Goal: Transaction & Acquisition: Purchase product/service

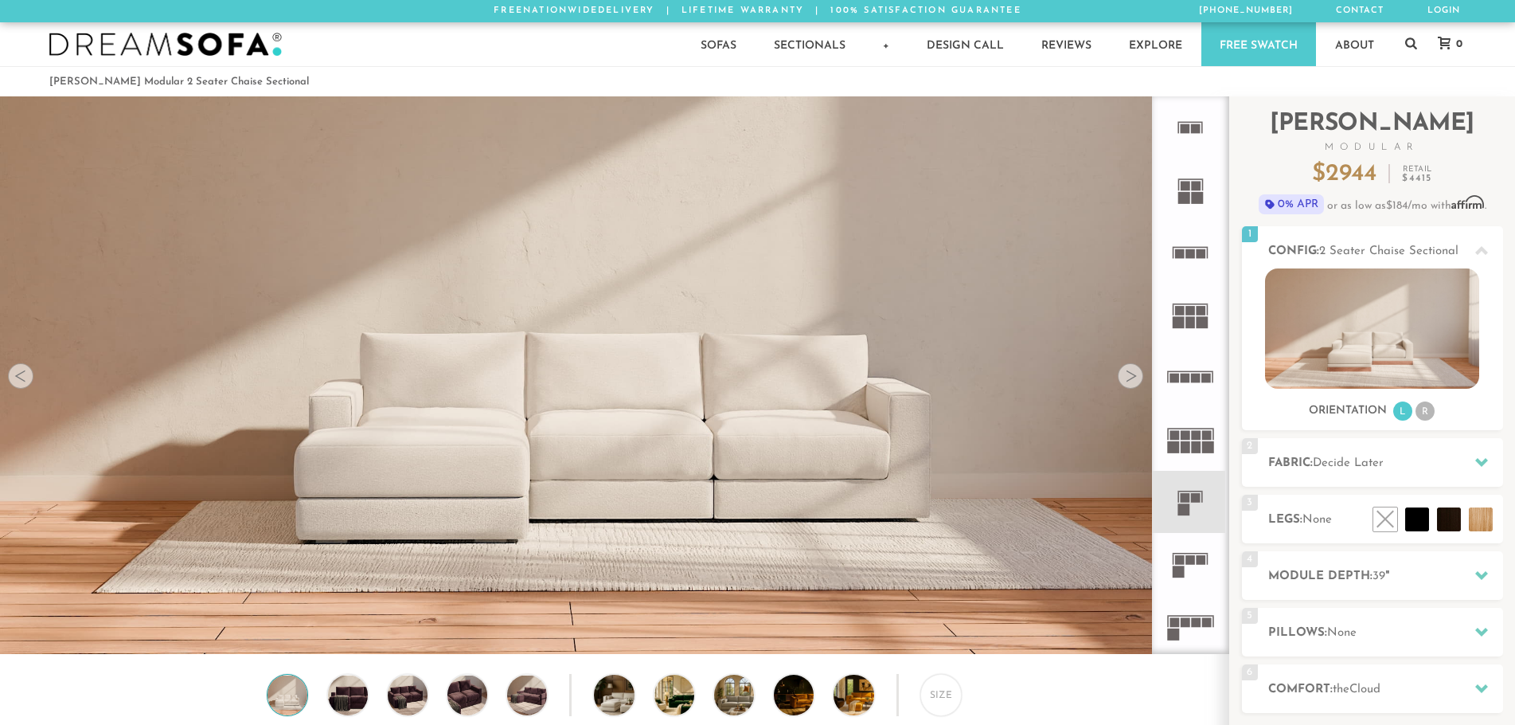
click at [1200, 129] on rect at bounding box center [1196, 129] width 10 height 10
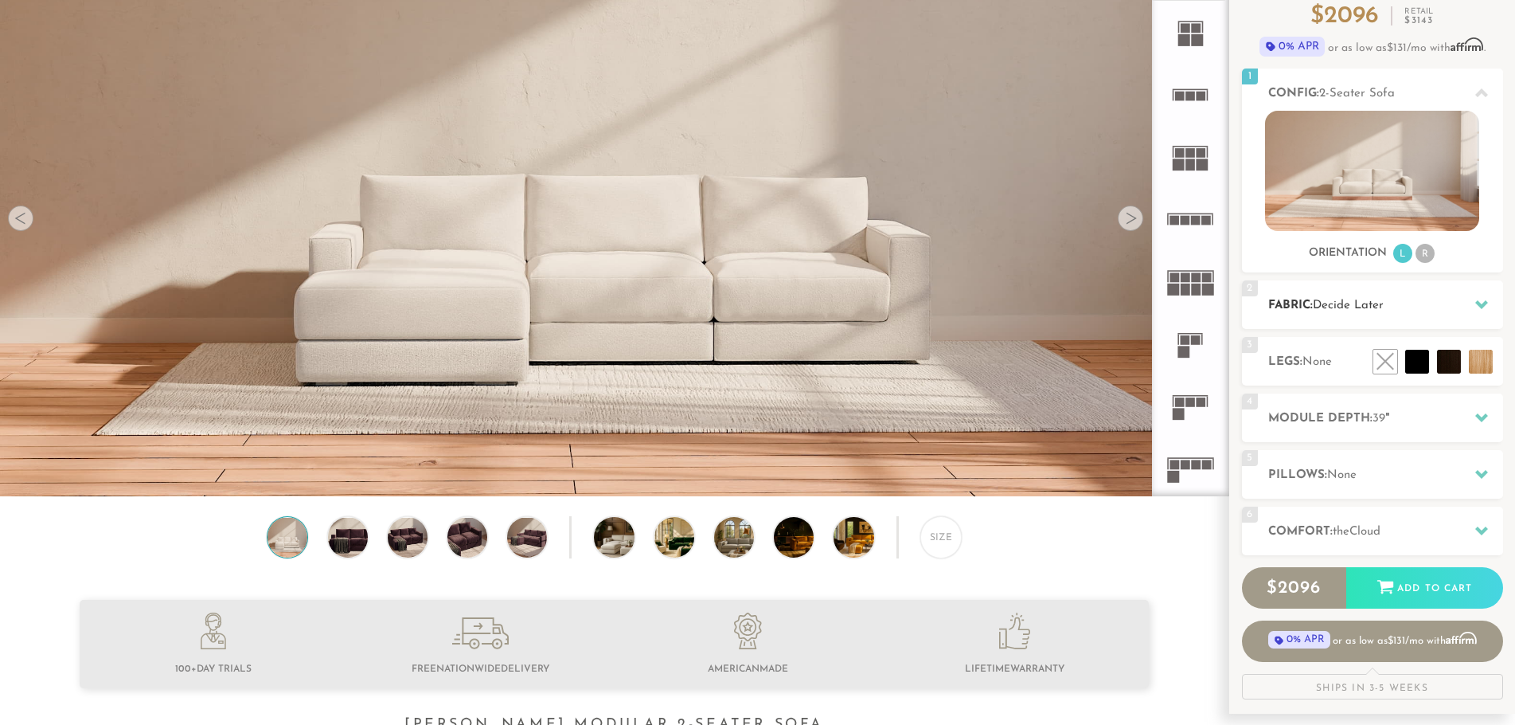
scroll to position [159, 0]
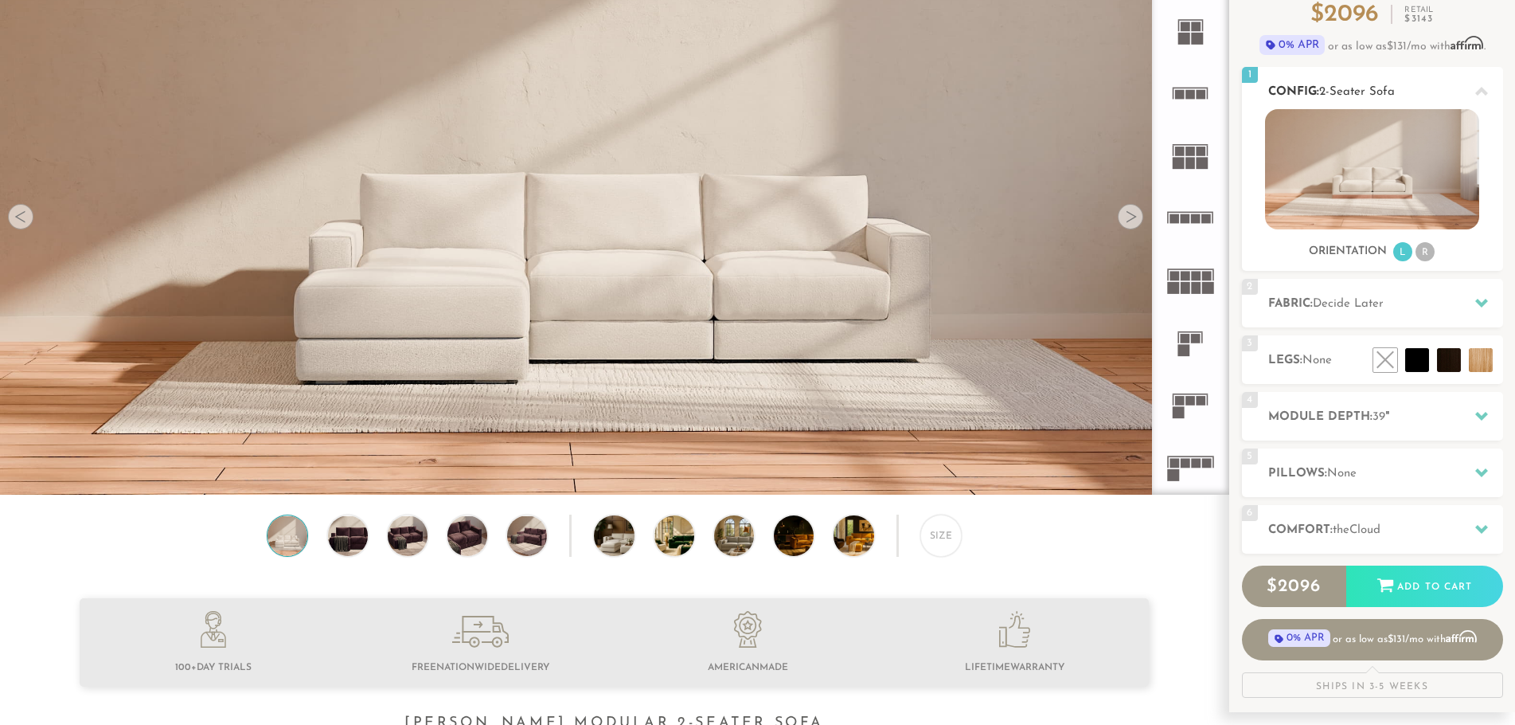
click at [1421, 253] on li "R" at bounding box center [1425, 251] width 19 height 19
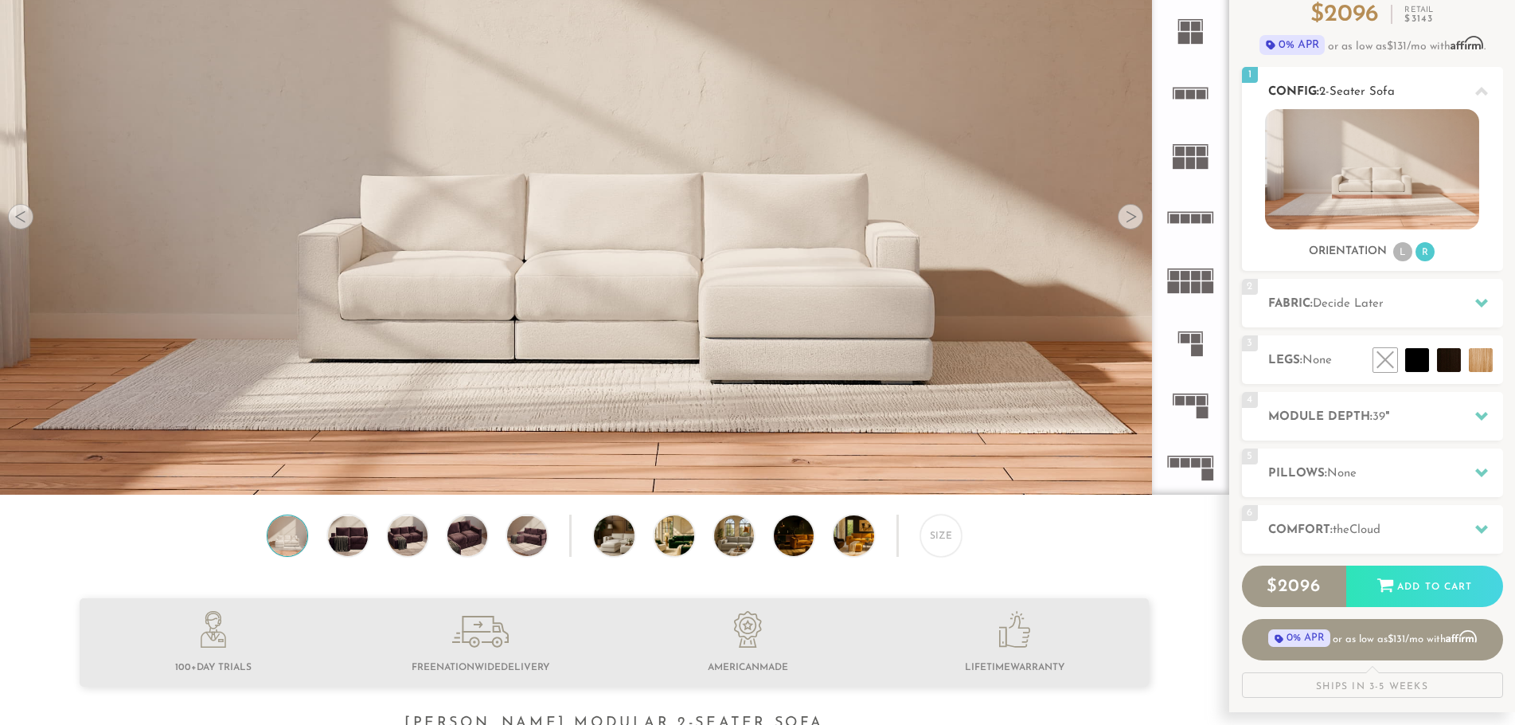
click at [1398, 255] on li "L" at bounding box center [1403, 251] width 19 height 19
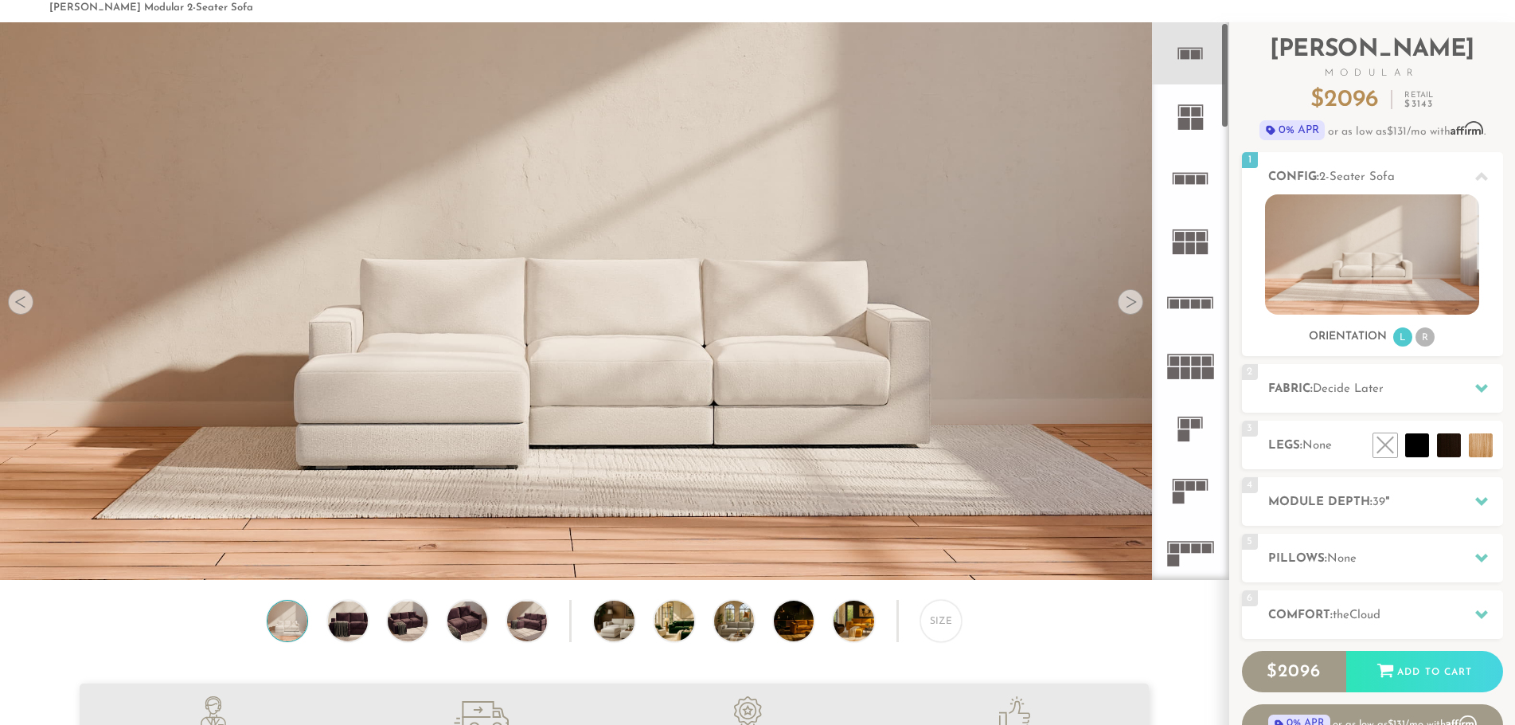
scroll to position [0, 0]
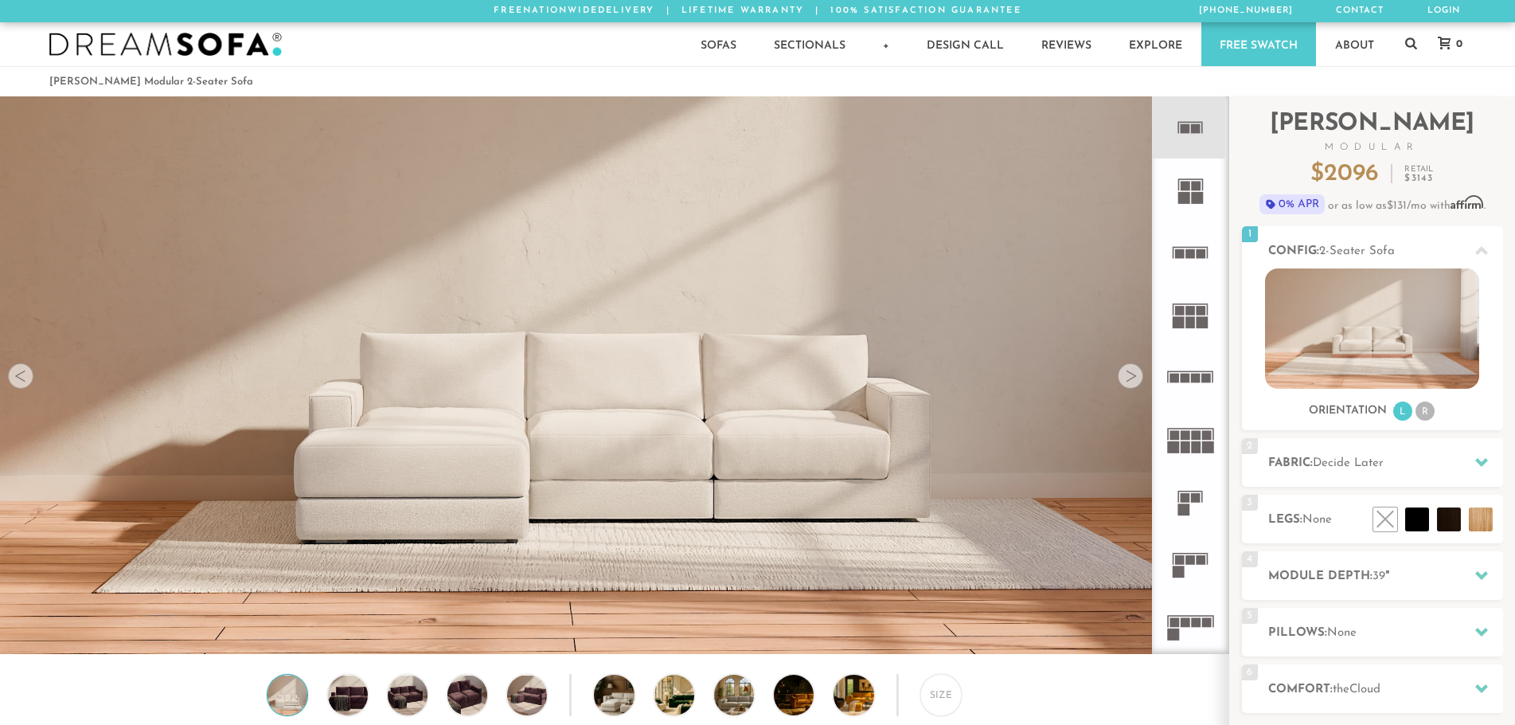
click at [1199, 127] on rect at bounding box center [1196, 129] width 10 height 10
click at [1184, 501] on icon at bounding box center [1190, 502] width 62 height 62
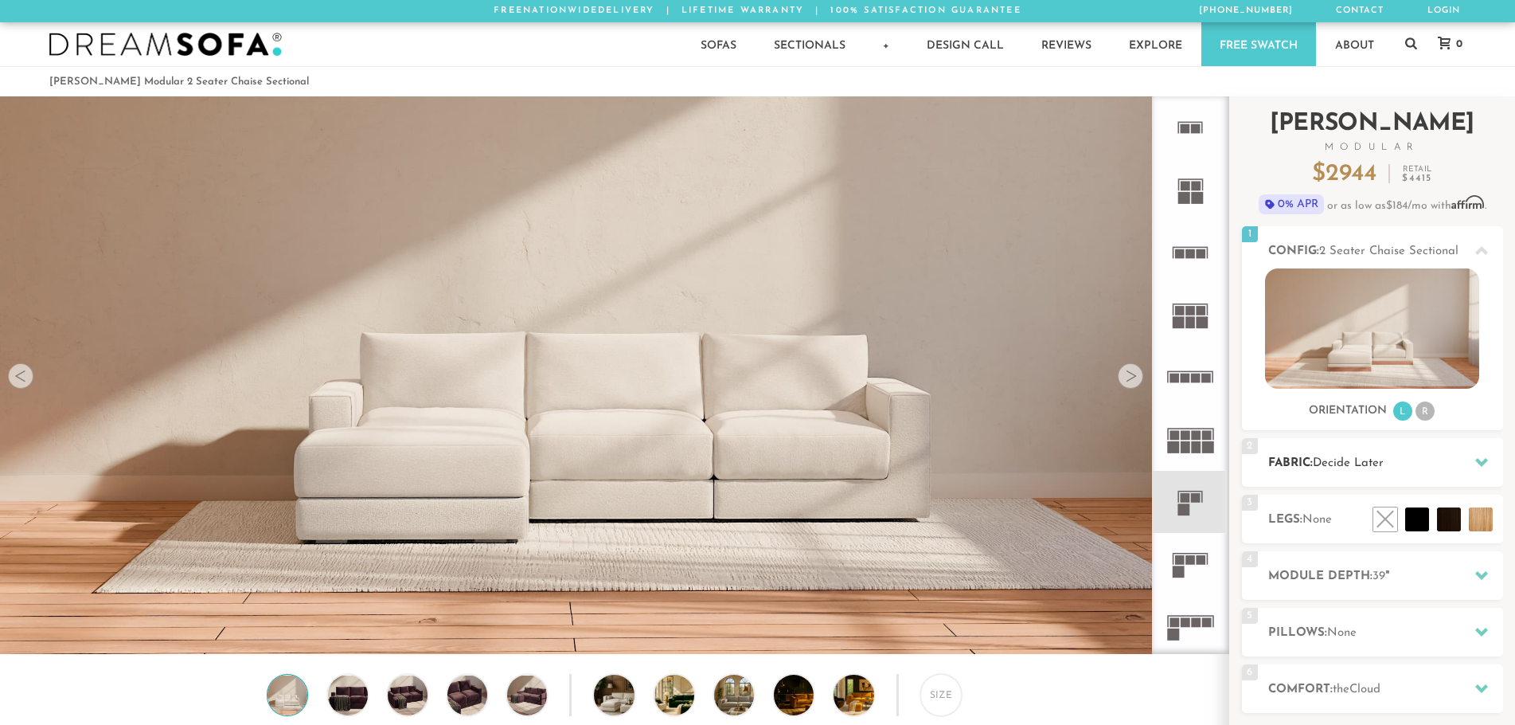
click at [1410, 466] on h2 "Fabric: Decide Later" at bounding box center [1386, 463] width 235 height 18
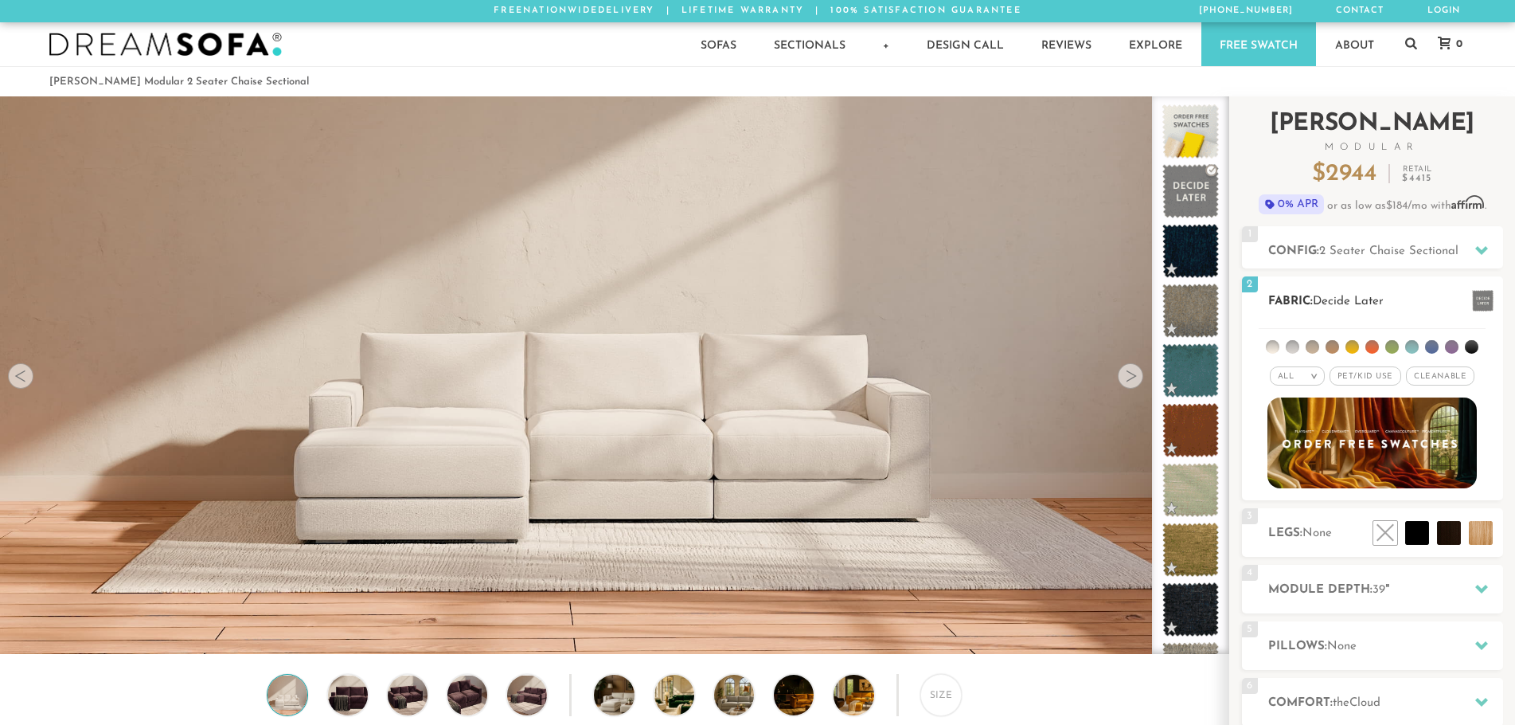
click at [1377, 295] on span "Decide Later" at bounding box center [1348, 301] width 71 height 12
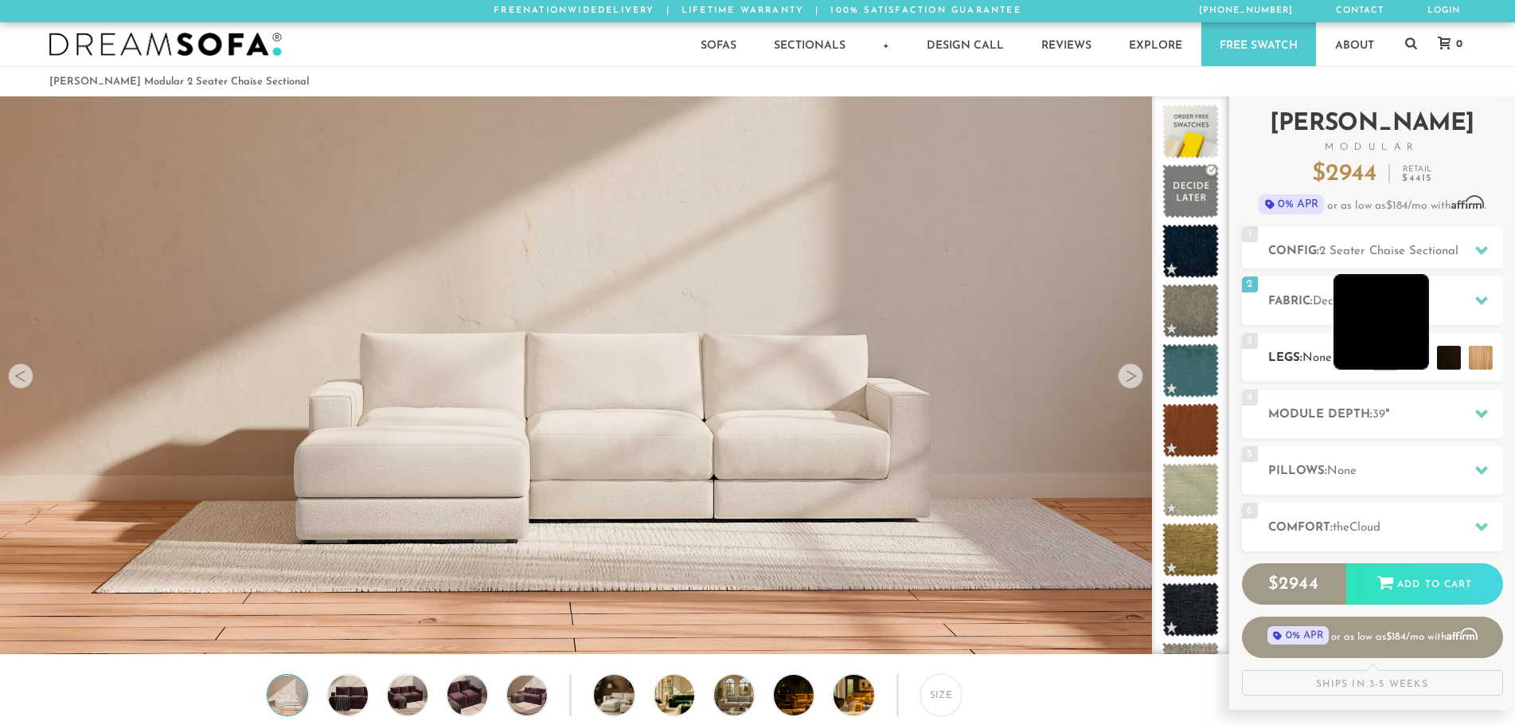
click at [1410, 358] on li at bounding box center [1382, 322] width 96 height 96
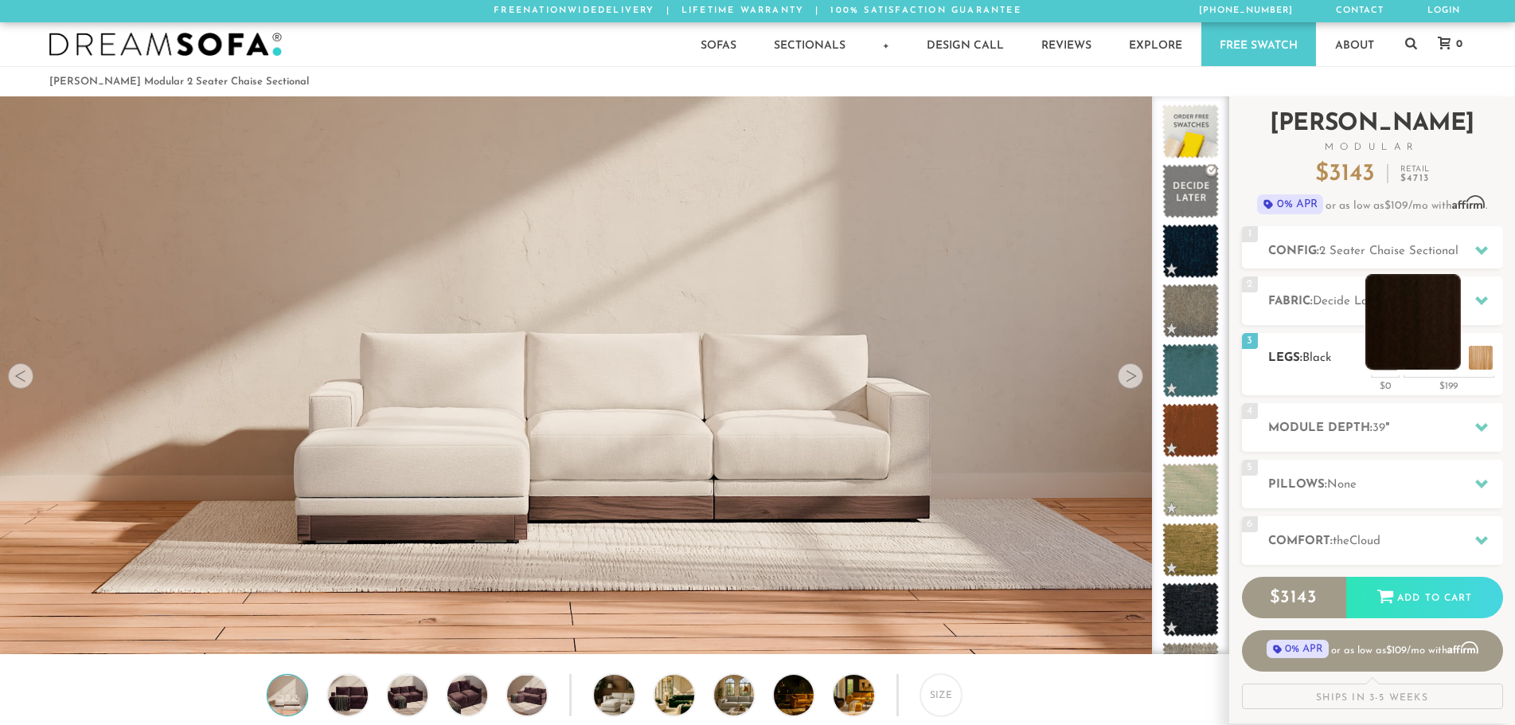
click at [1448, 355] on li at bounding box center [1414, 322] width 96 height 96
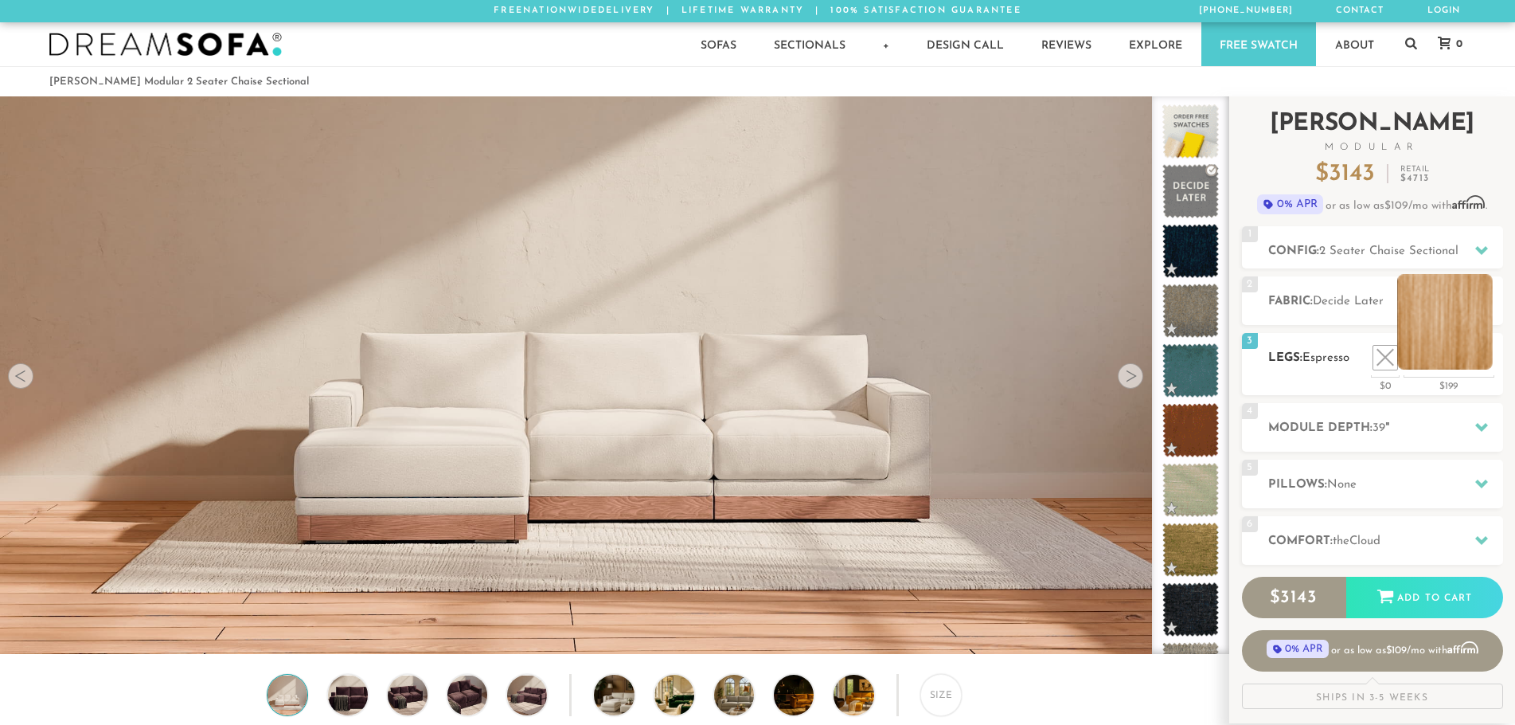
click at [1482, 357] on li at bounding box center [1446, 322] width 96 height 96
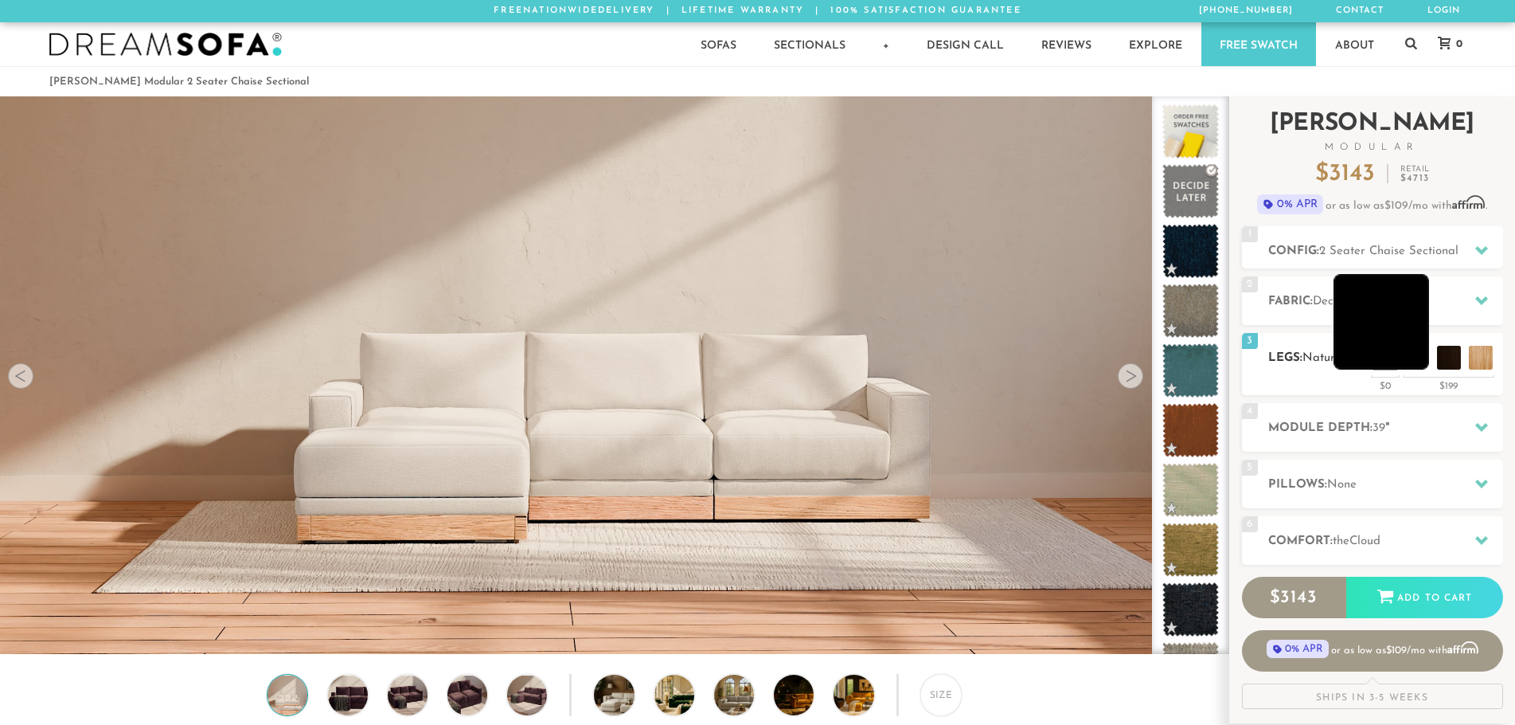
click at [1418, 360] on li at bounding box center [1382, 322] width 96 height 96
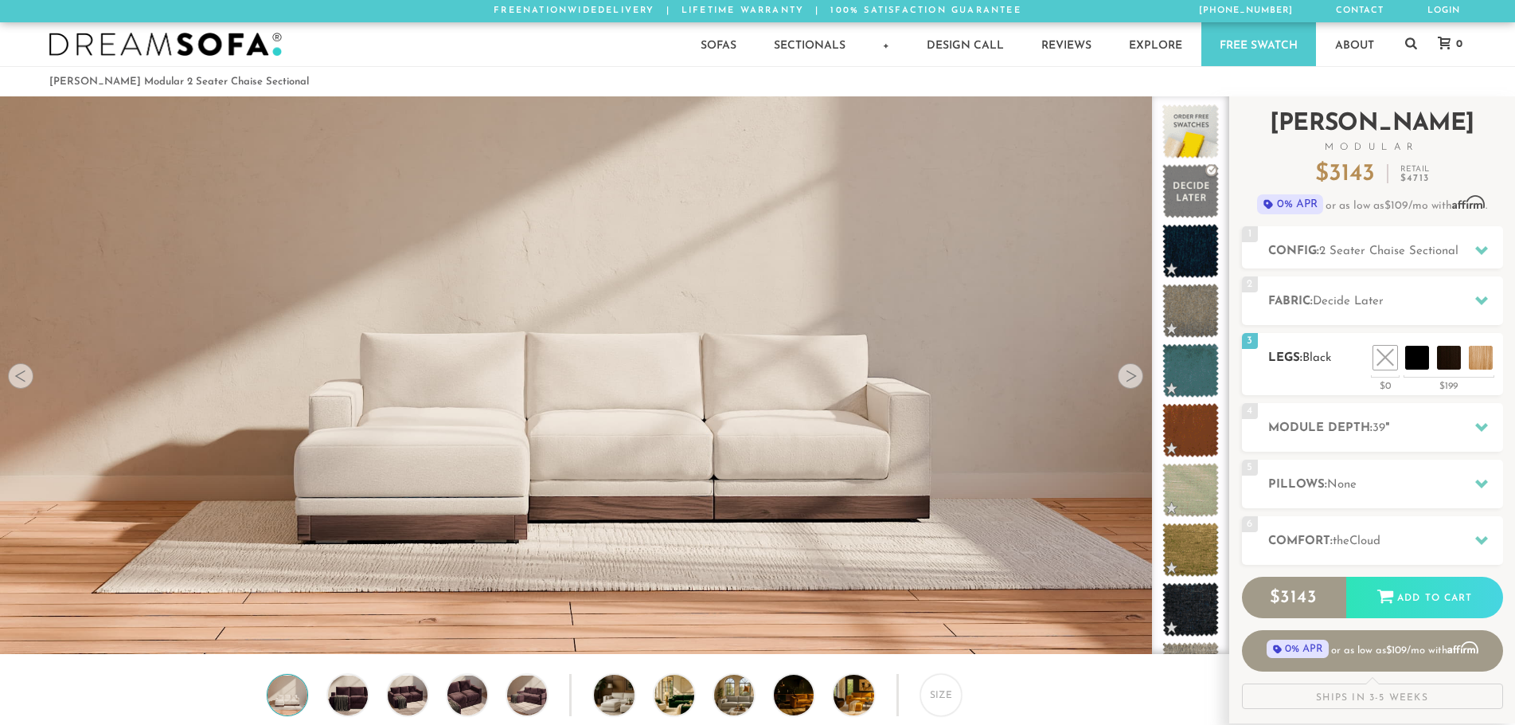
click at [1364, 366] on h2 "Legs: Black" at bounding box center [1386, 358] width 235 height 18
click at [1398, 358] on li at bounding box center [1350, 322] width 96 height 96
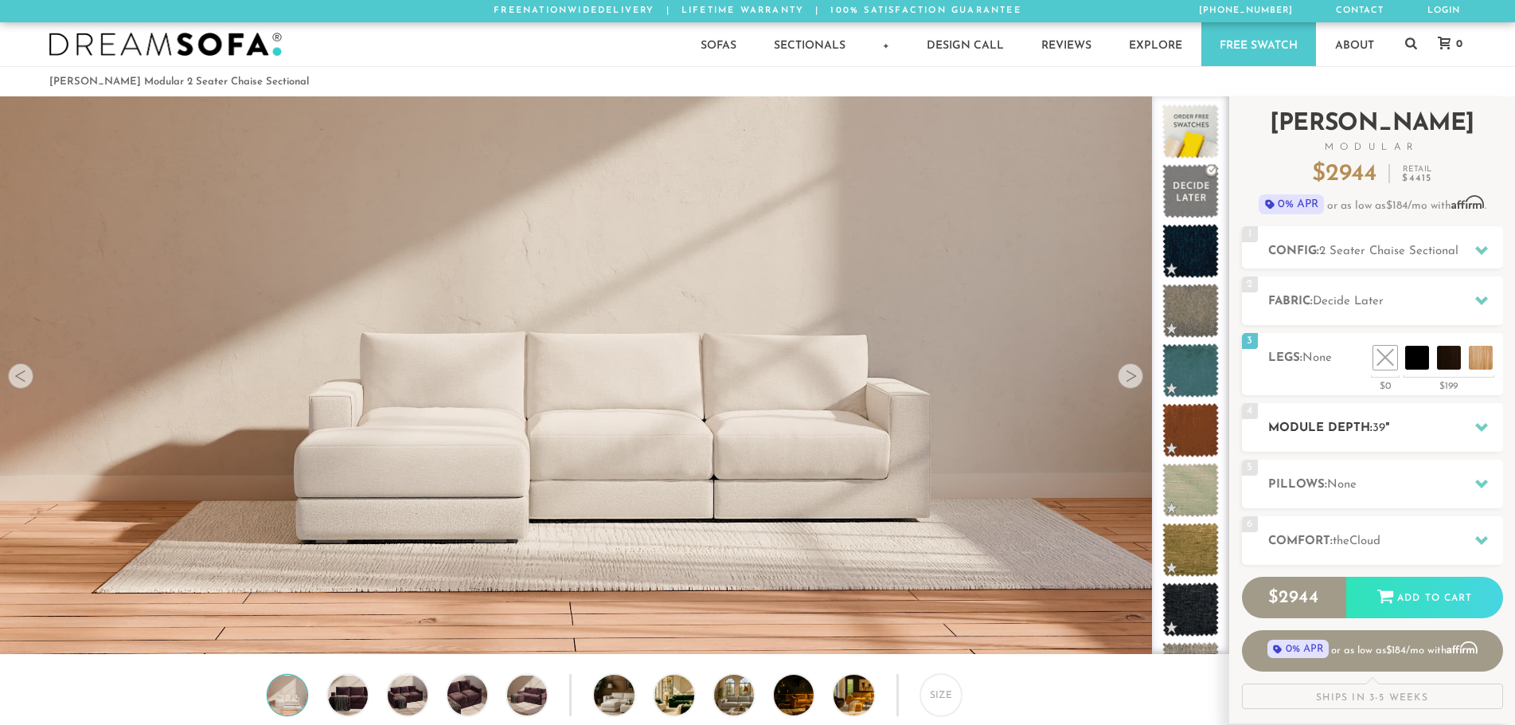
click at [1406, 424] on h2 "Module Depth: 39 "" at bounding box center [1386, 428] width 235 height 18
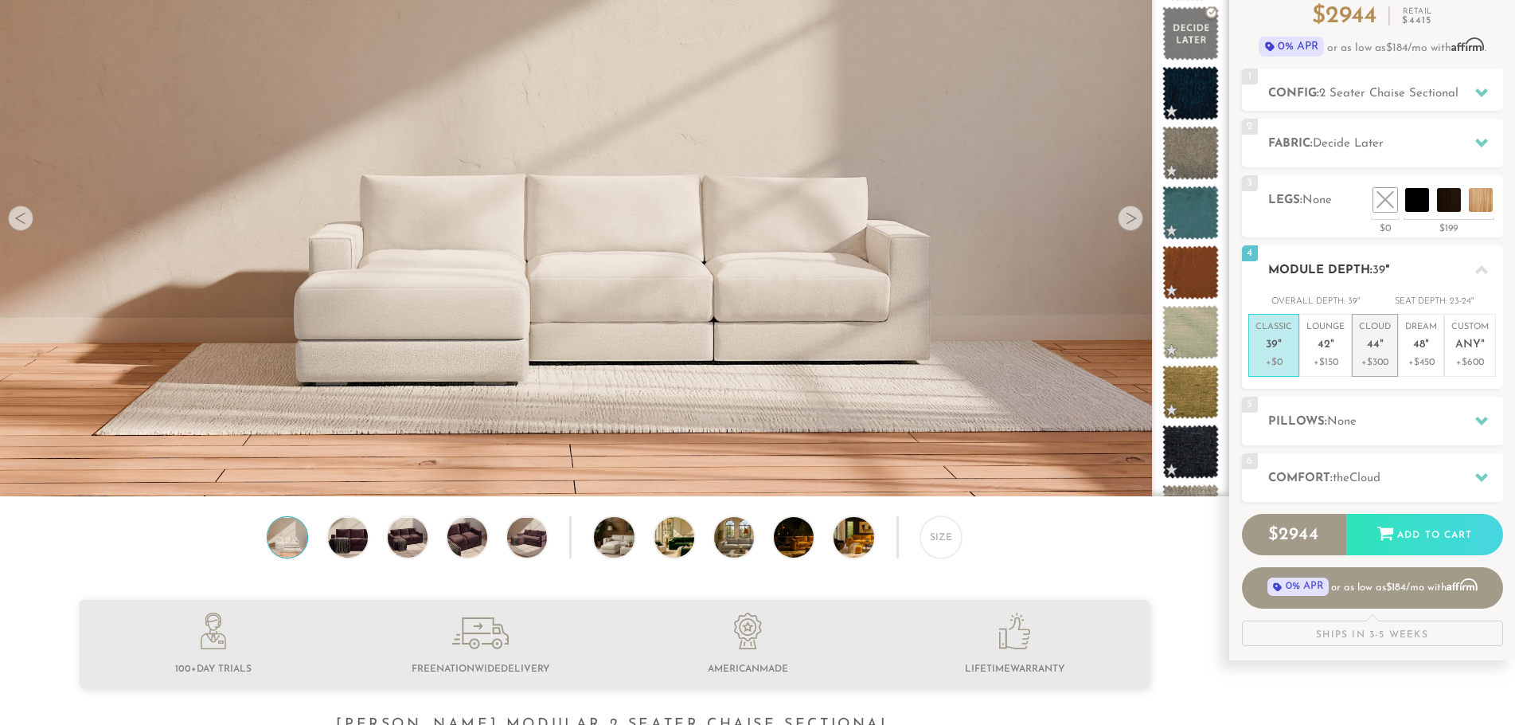
scroll to position [159, 0]
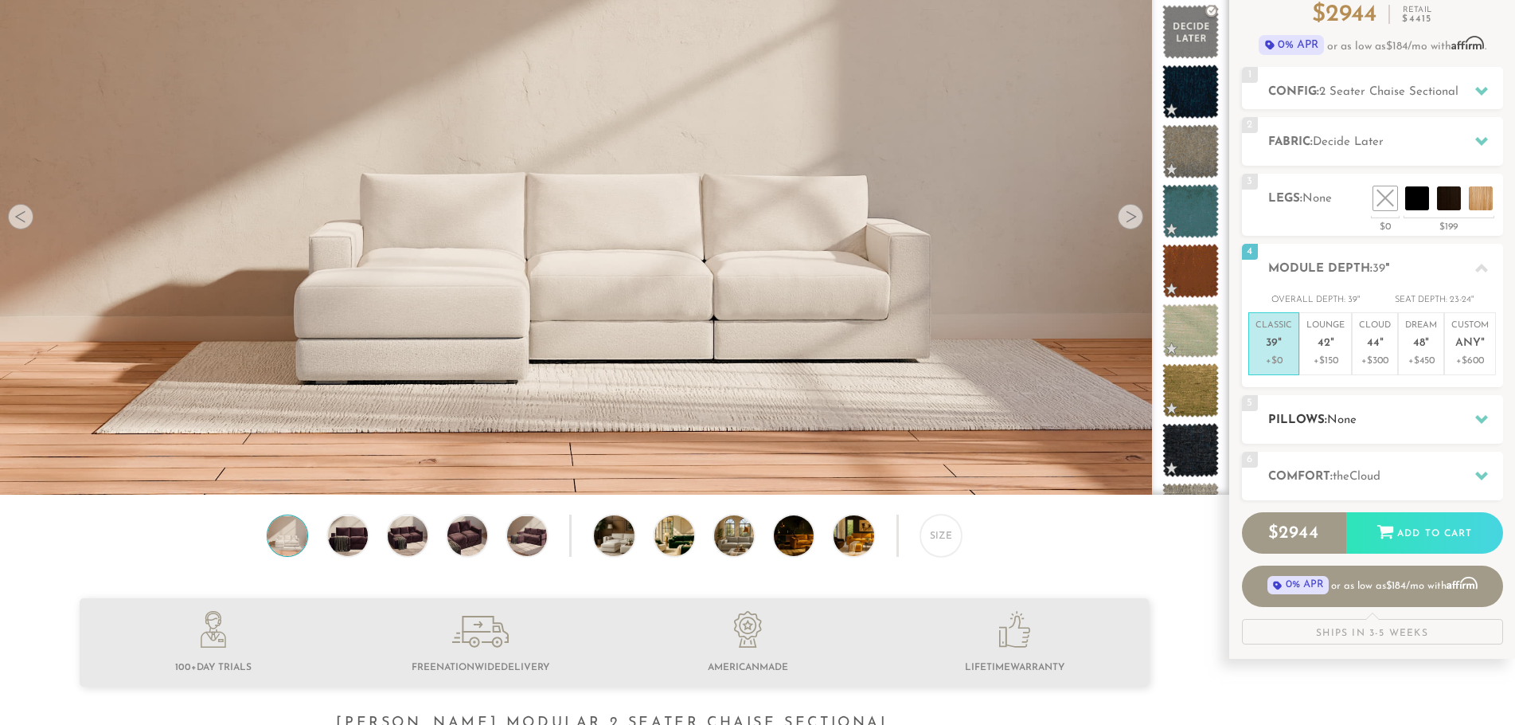
click at [1356, 422] on span "None" at bounding box center [1342, 420] width 29 height 12
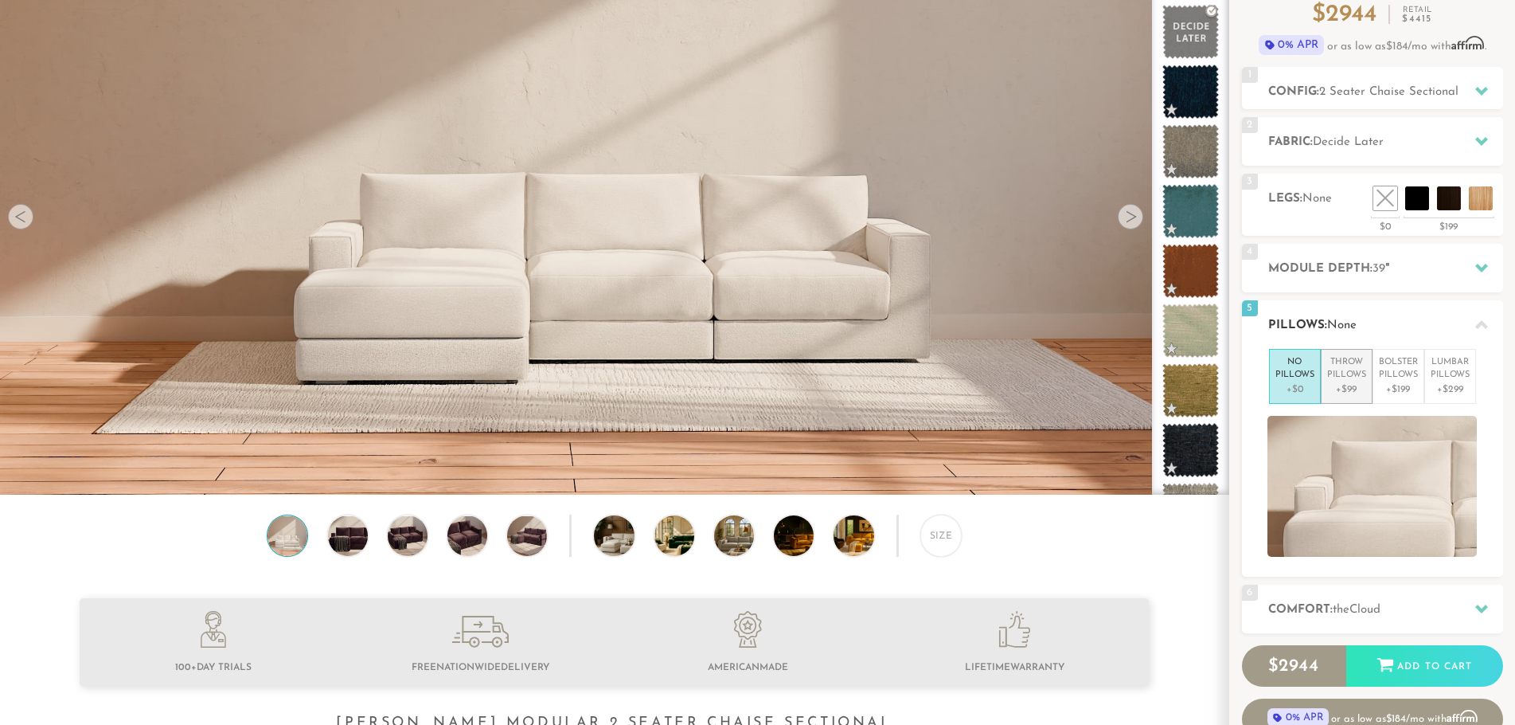
click at [1359, 376] on p "Throw Pillows" at bounding box center [1347, 369] width 39 height 26
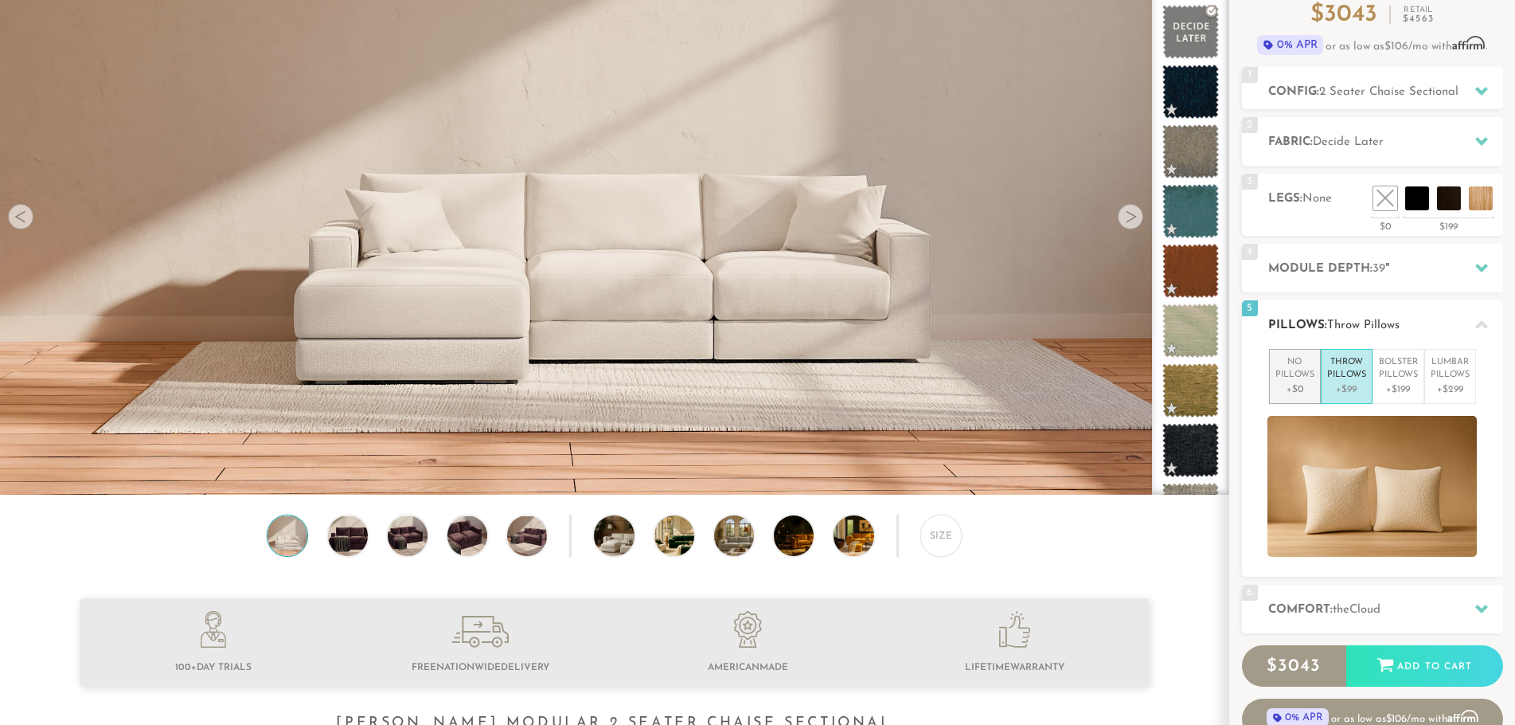
click at [1294, 375] on p "No Pillows" at bounding box center [1295, 369] width 39 height 26
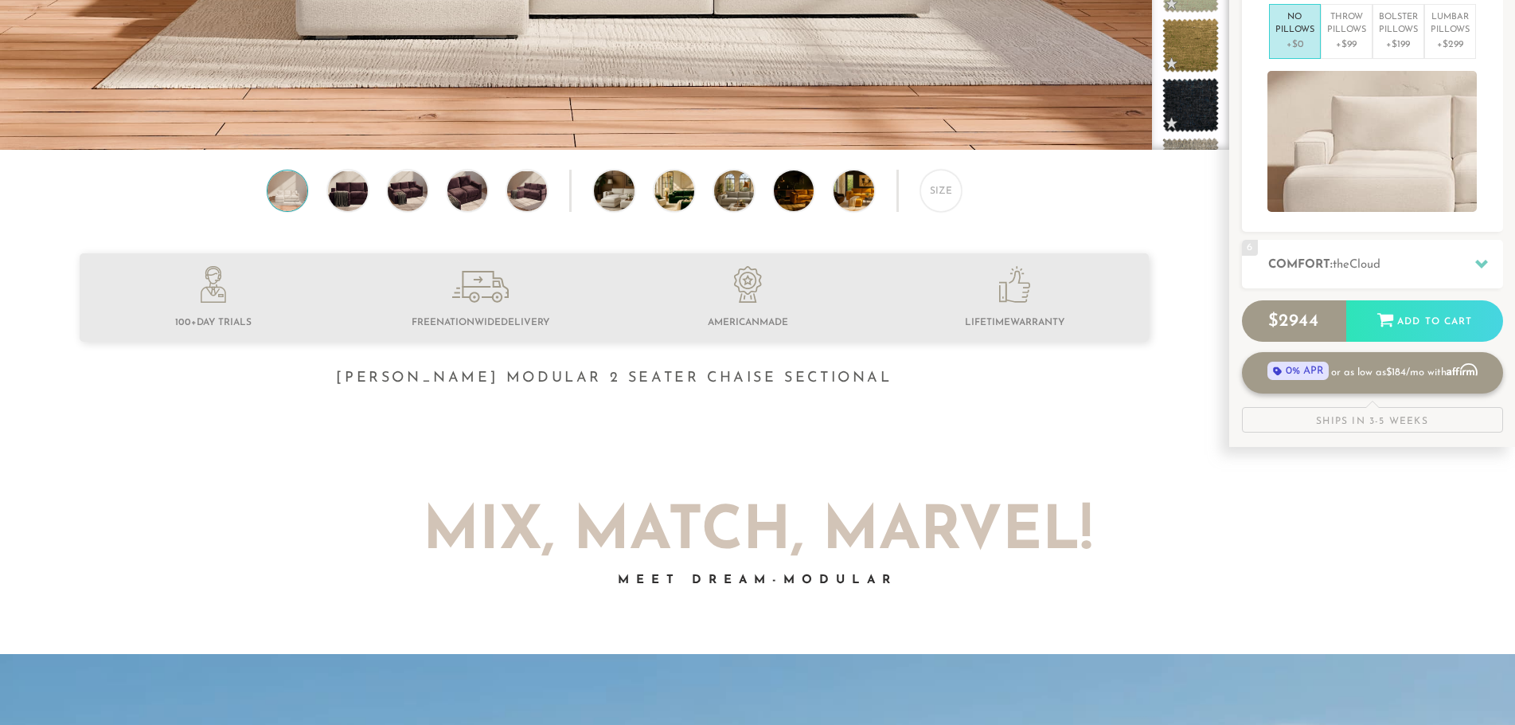
scroll to position [512, 0]
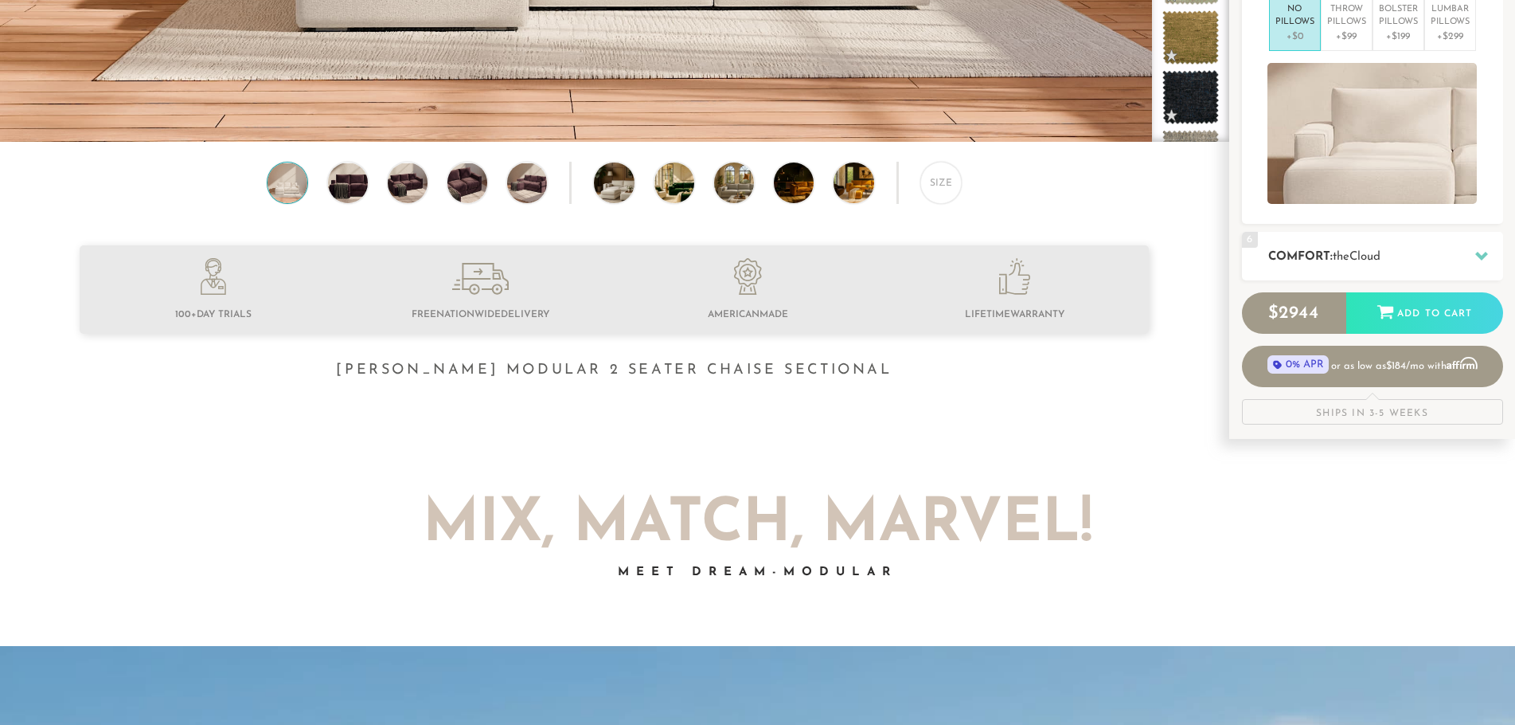
click at [1449, 262] on h2 "Comfort: the Cloud" at bounding box center [1386, 257] width 235 height 18
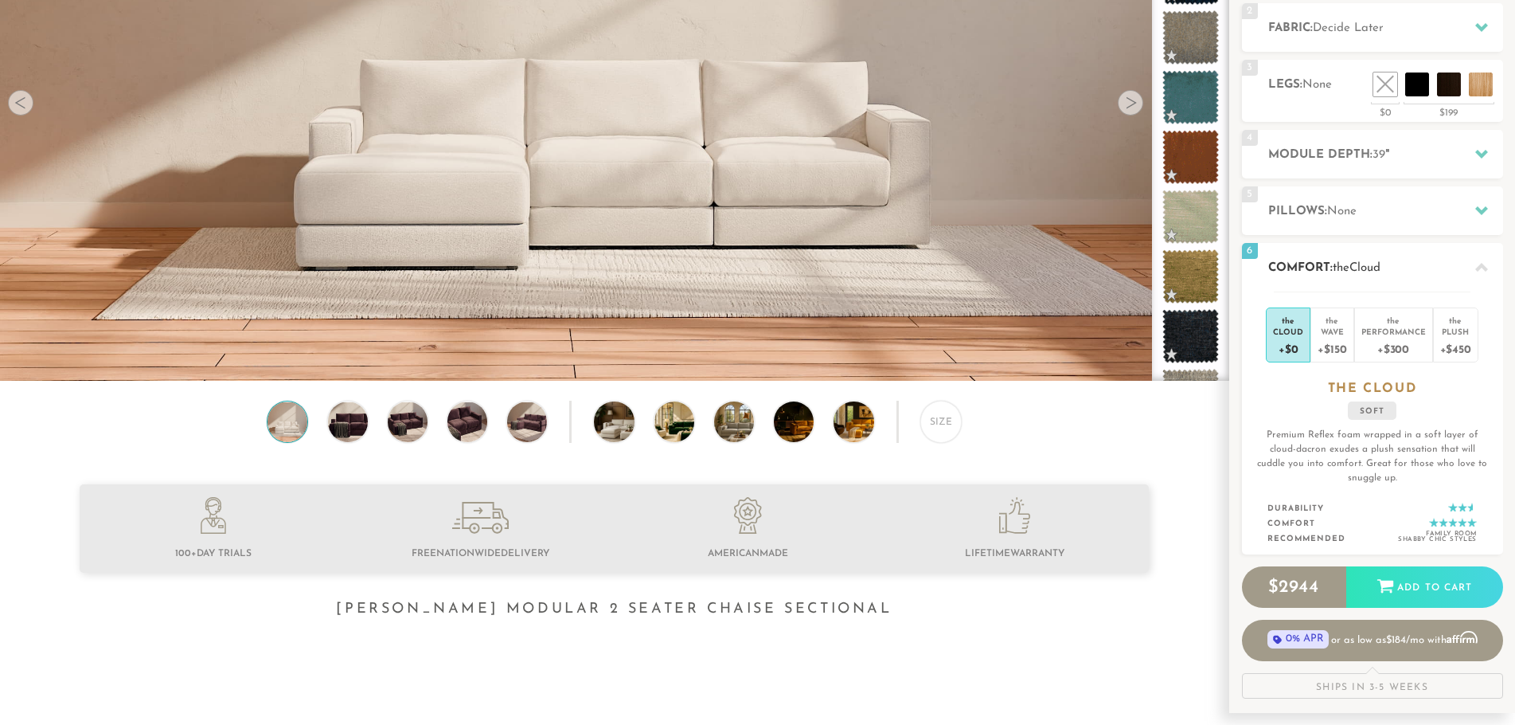
scroll to position [272, 0]
click at [1453, 331] on div "Plush" at bounding box center [1456, 332] width 31 height 11
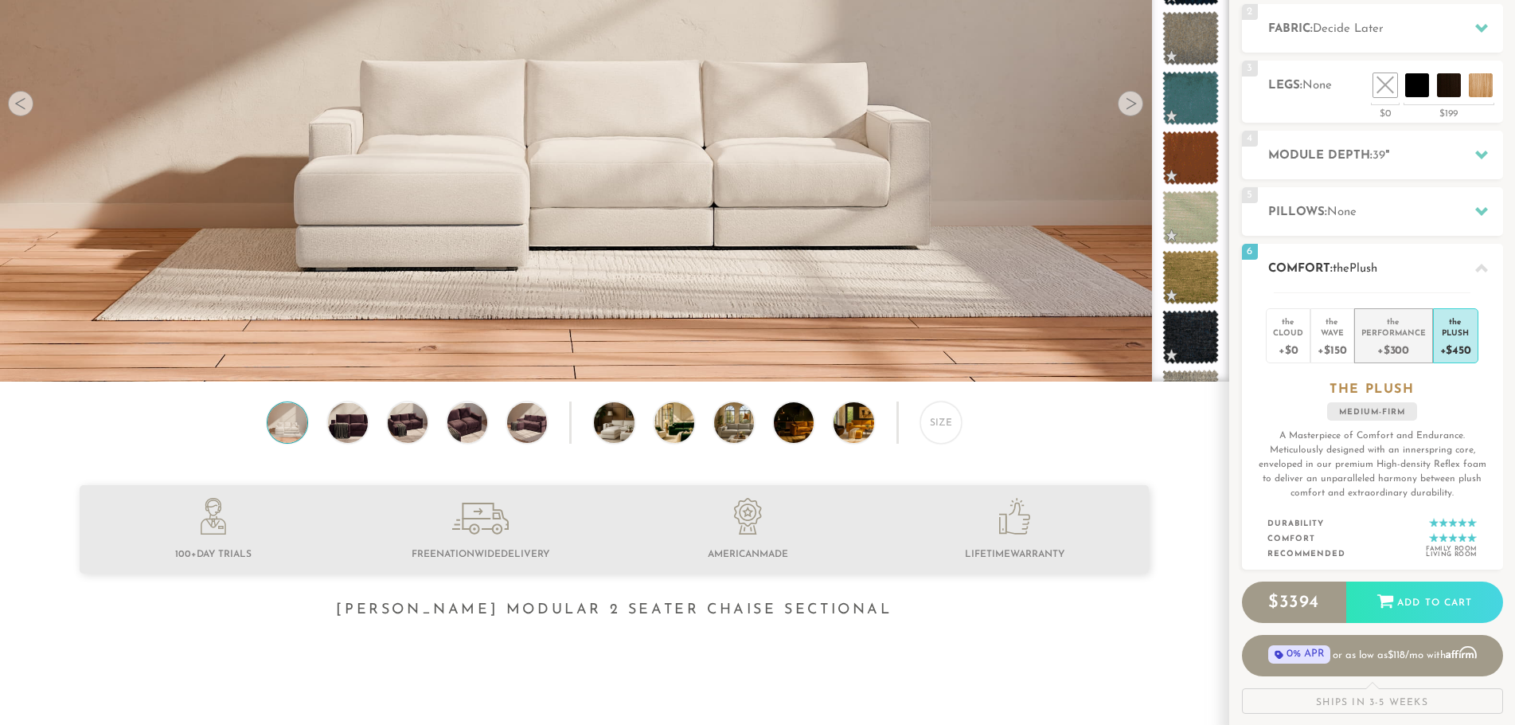
click at [1403, 348] on div "+$300" at bounding box center [1394, 349] width 65 height 23
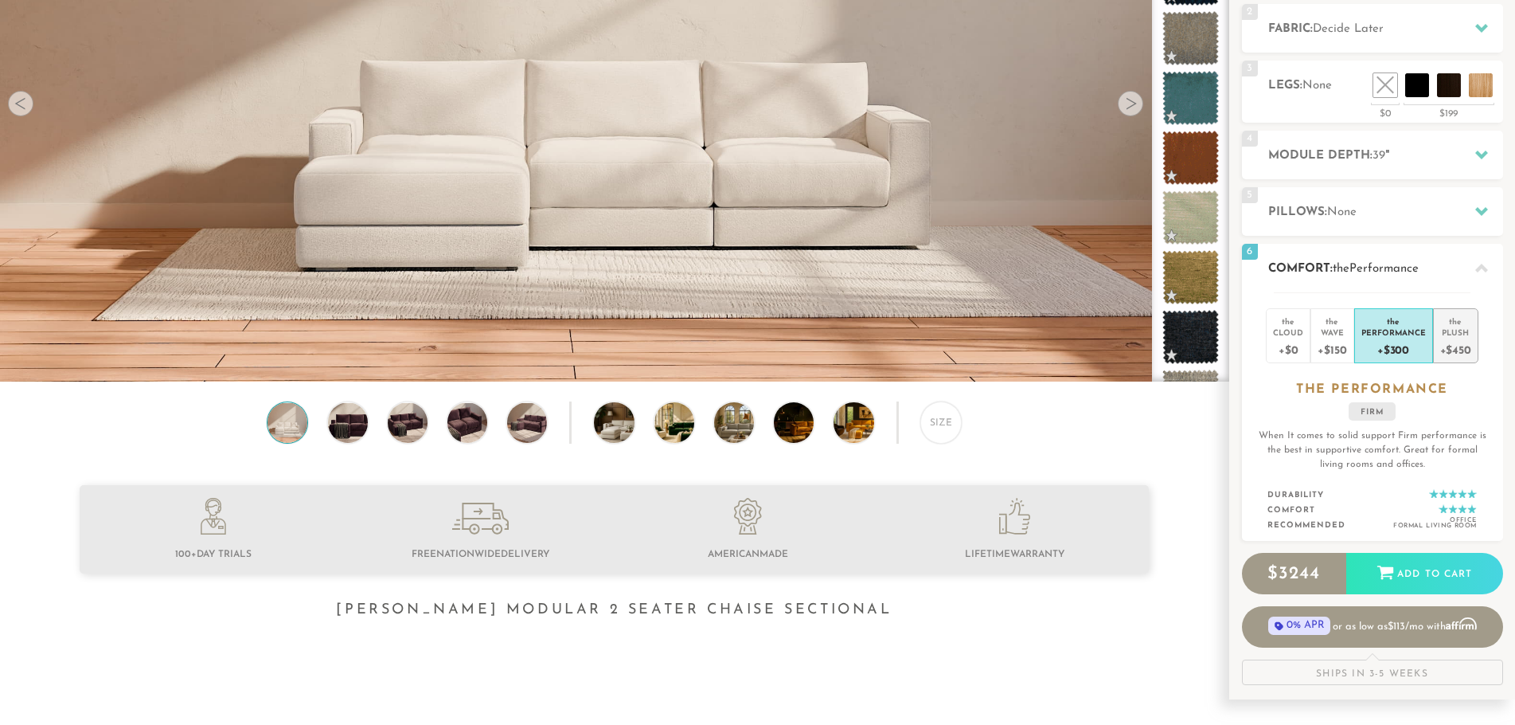
click at [1460, 321] on div "the" at bounding box center [1456, 319] width 31 height 16
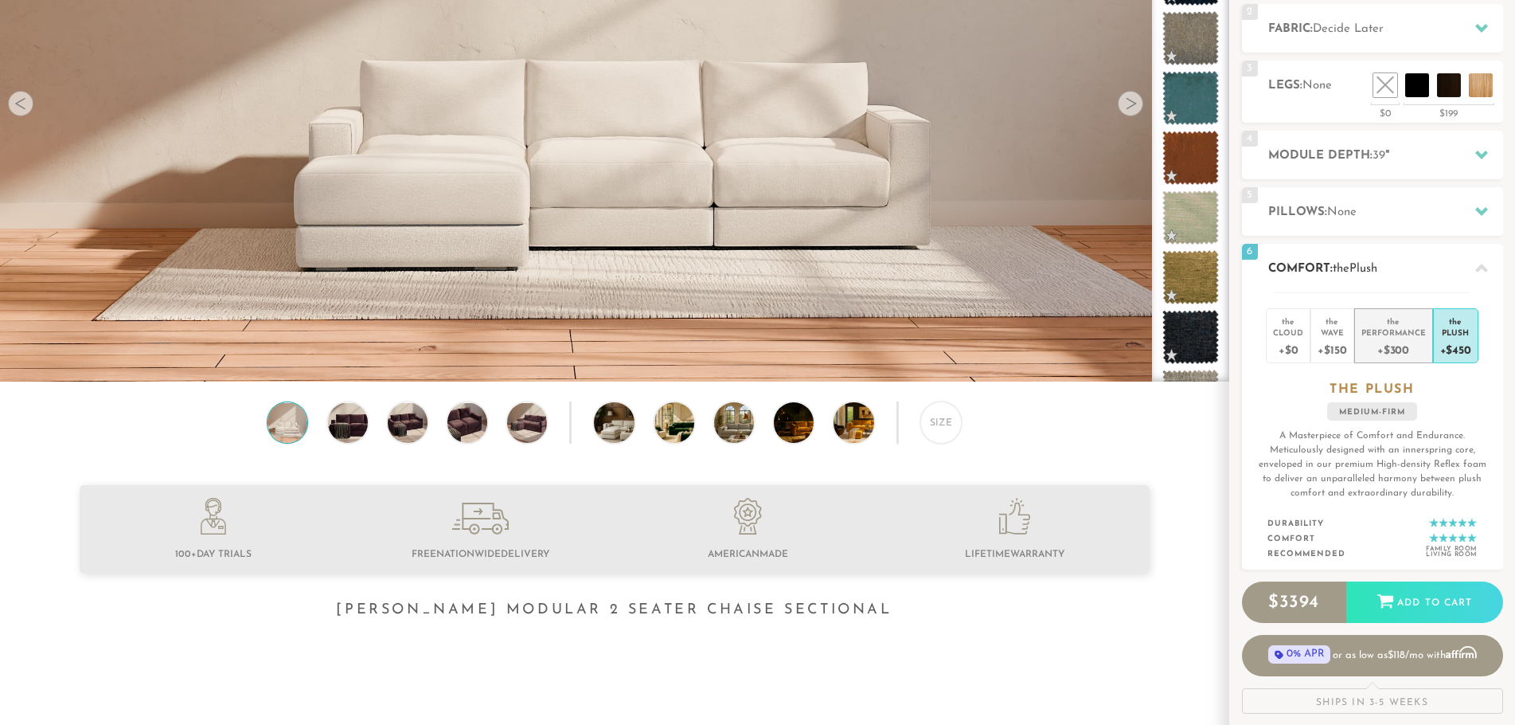
click at [1404, 339] on div "+$300" at bounding box center [1394, 349] width 65 height 23
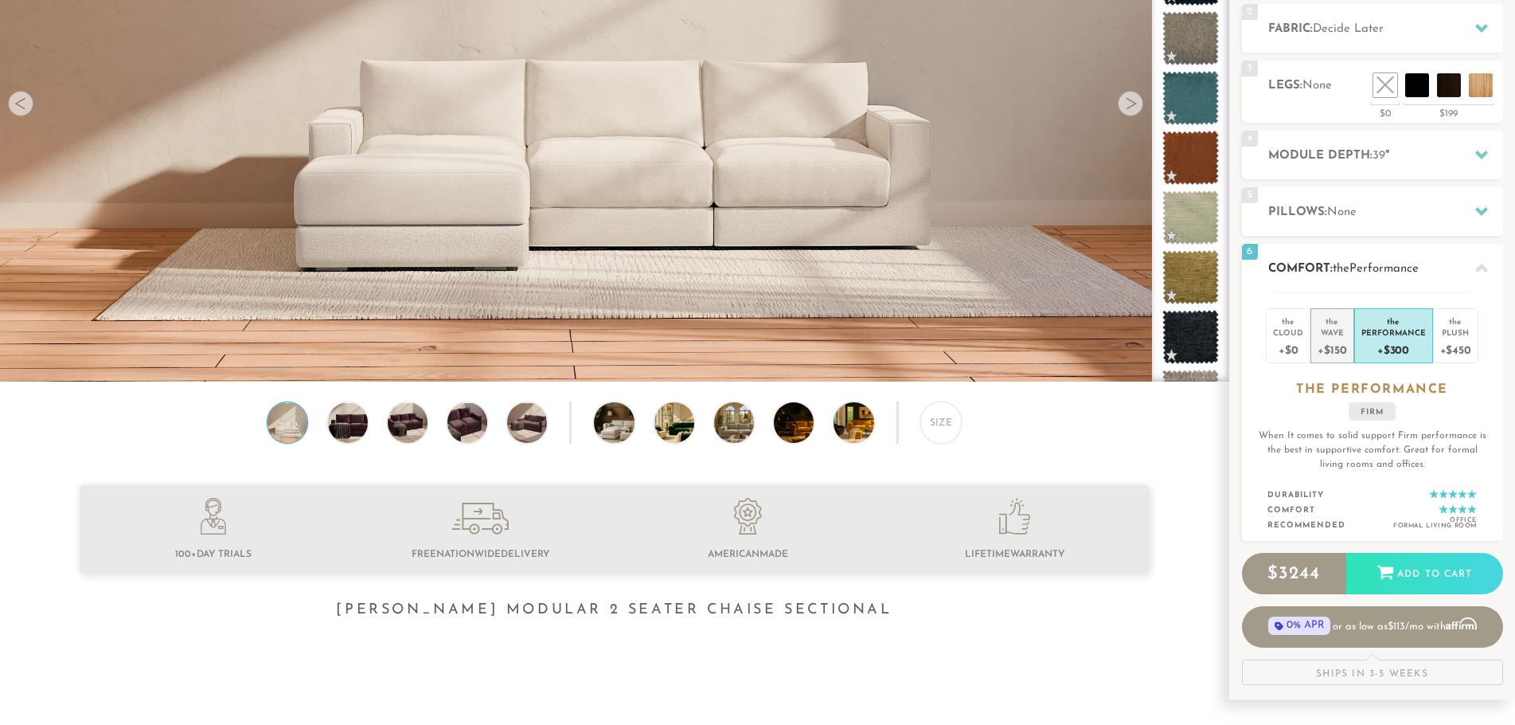
click at [1324, 347] on div "+$150" at bounding box center [1332, 349] width 29 height 23
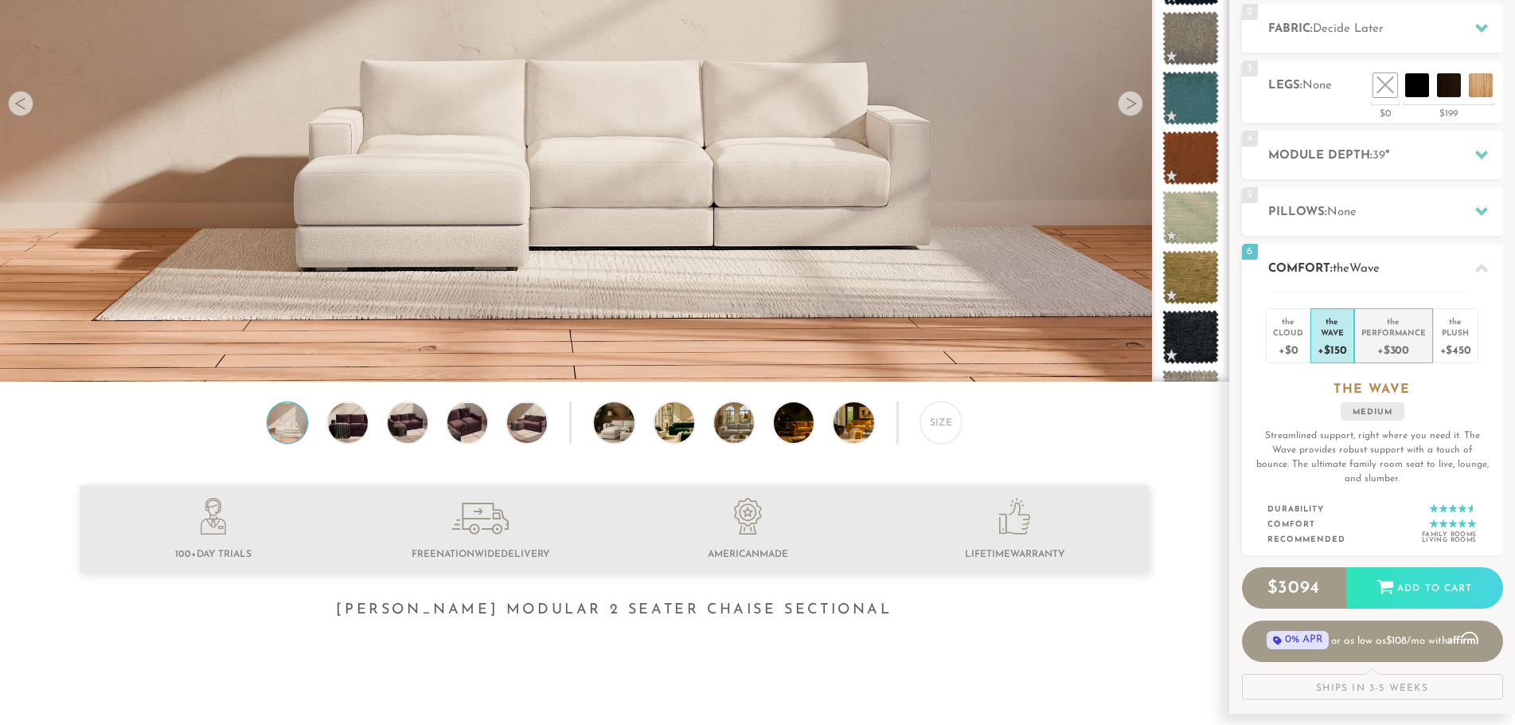
click at [1382, 329] on div "Performance" at bounding box center [1394, 332] width 65 height 11
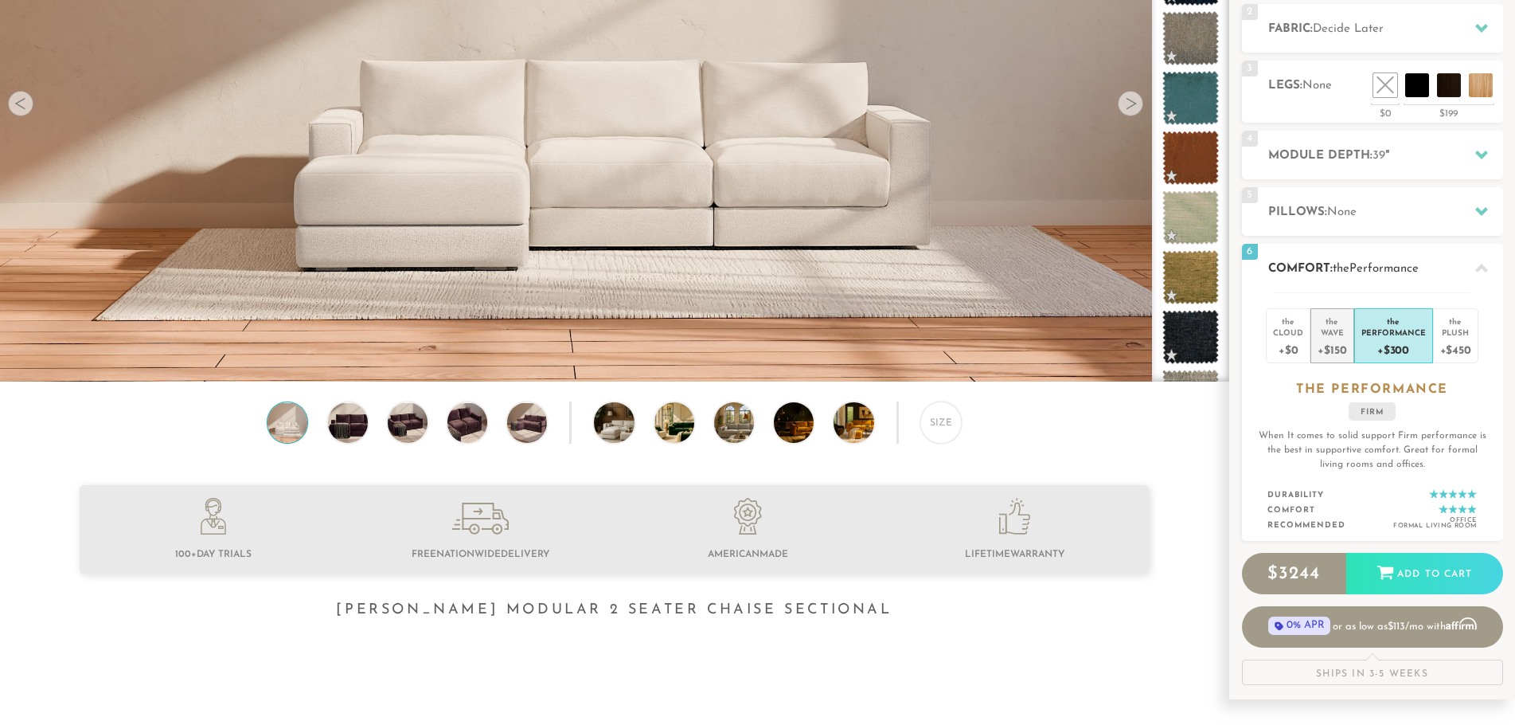
click at [1337, 315] on div "the" at bounding box center [1332, 319] width 29 height 16
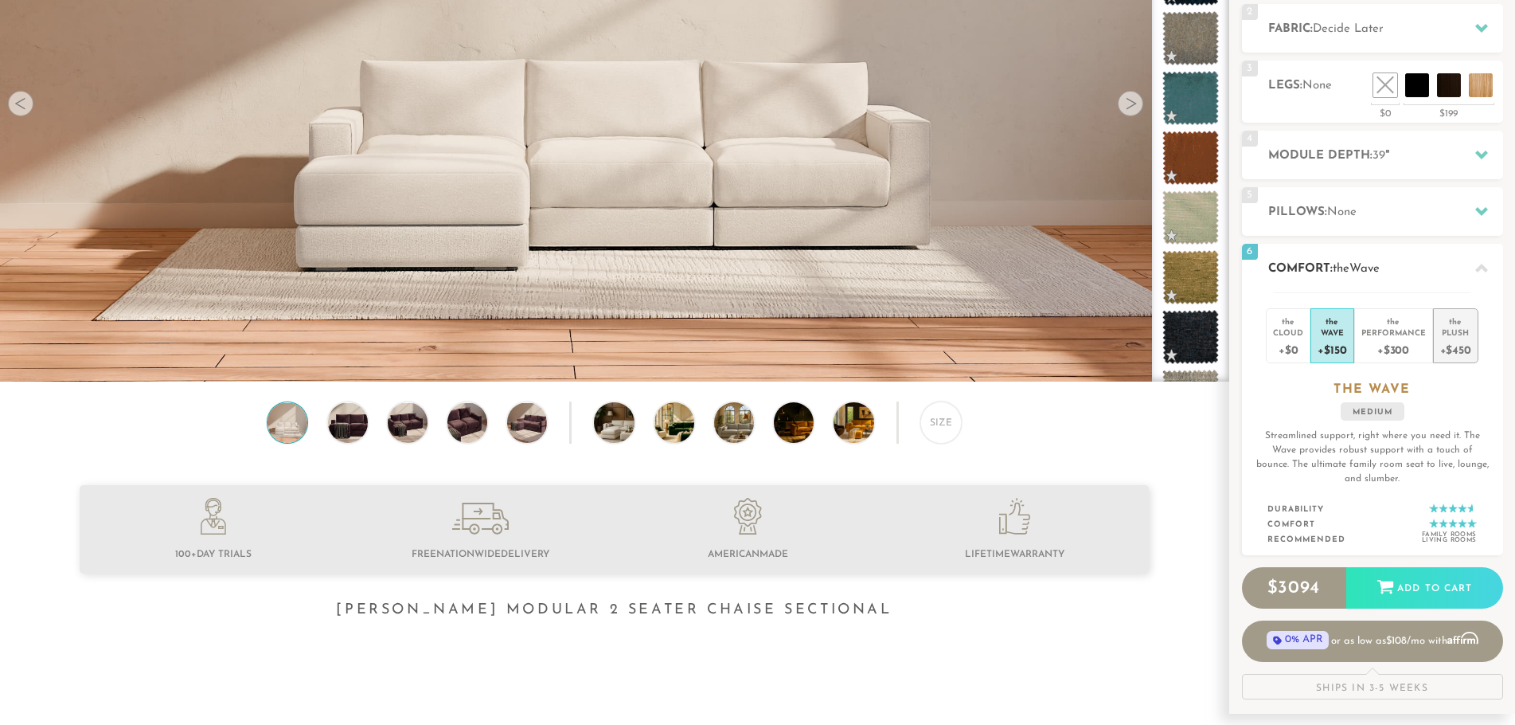
click at [1466, 347] on div "+$450" at bounding box center [1456, 349] width 31 height 23
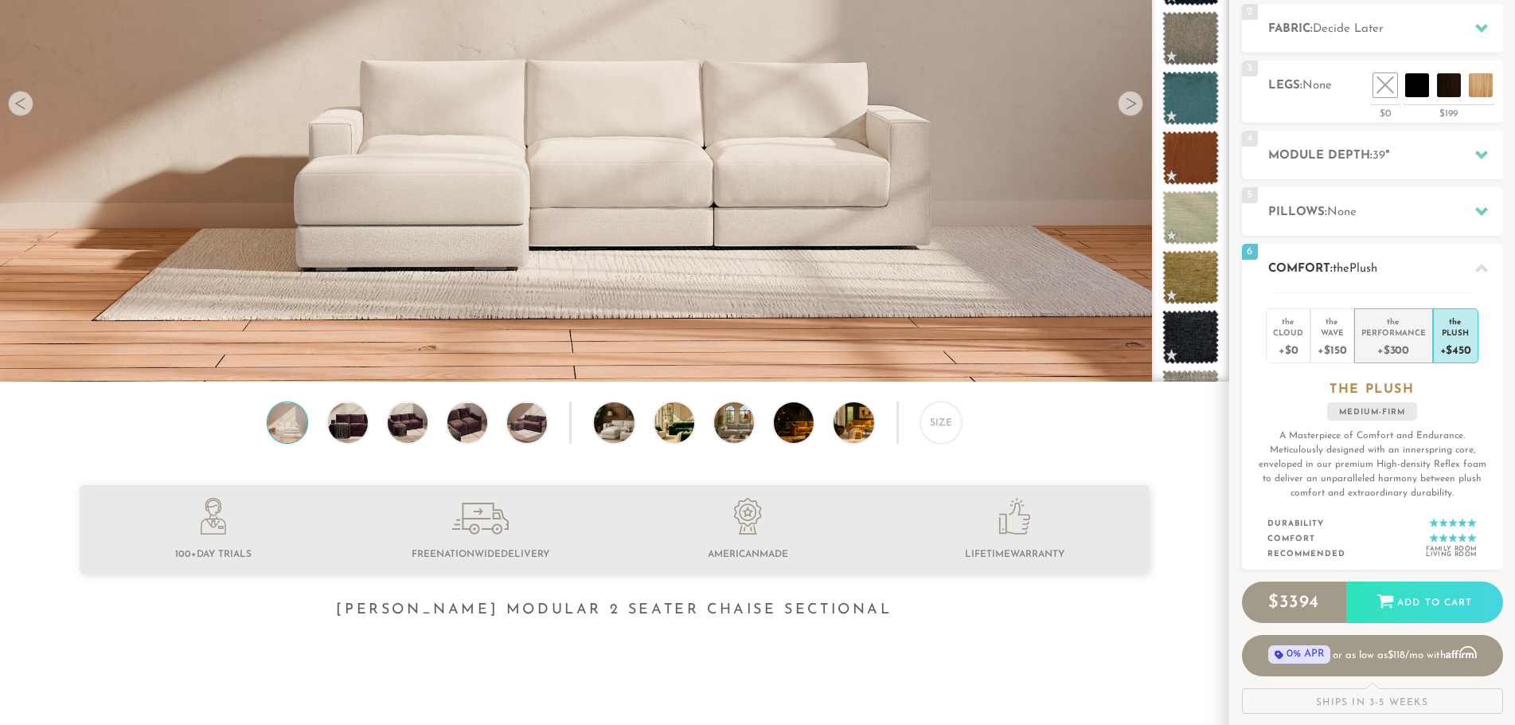
click at [1392, 349] on div "+$300" at bounding box center [1394, 349] width 65 height 23
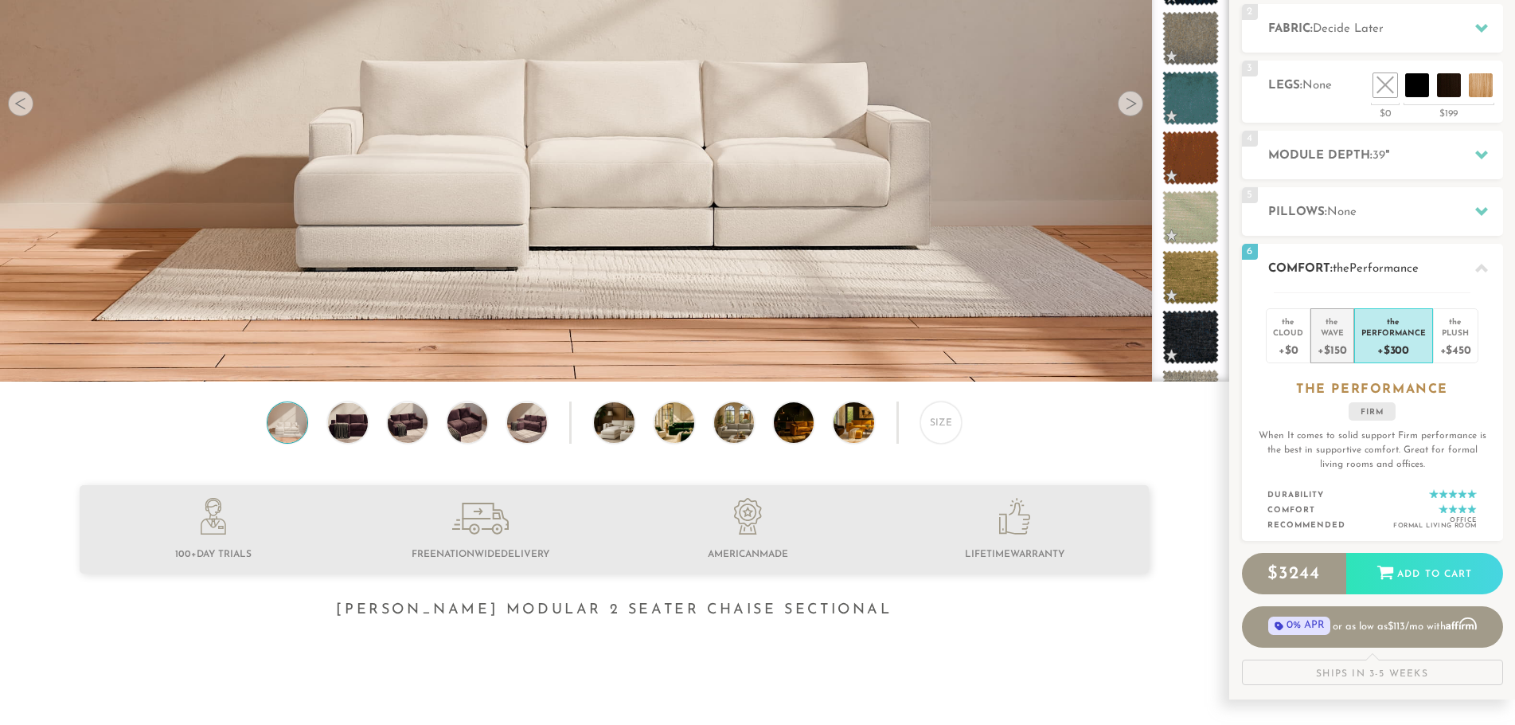
click at [1338, 337] on div "Wave" at bounding box center [1332, 332] width 29 height 11
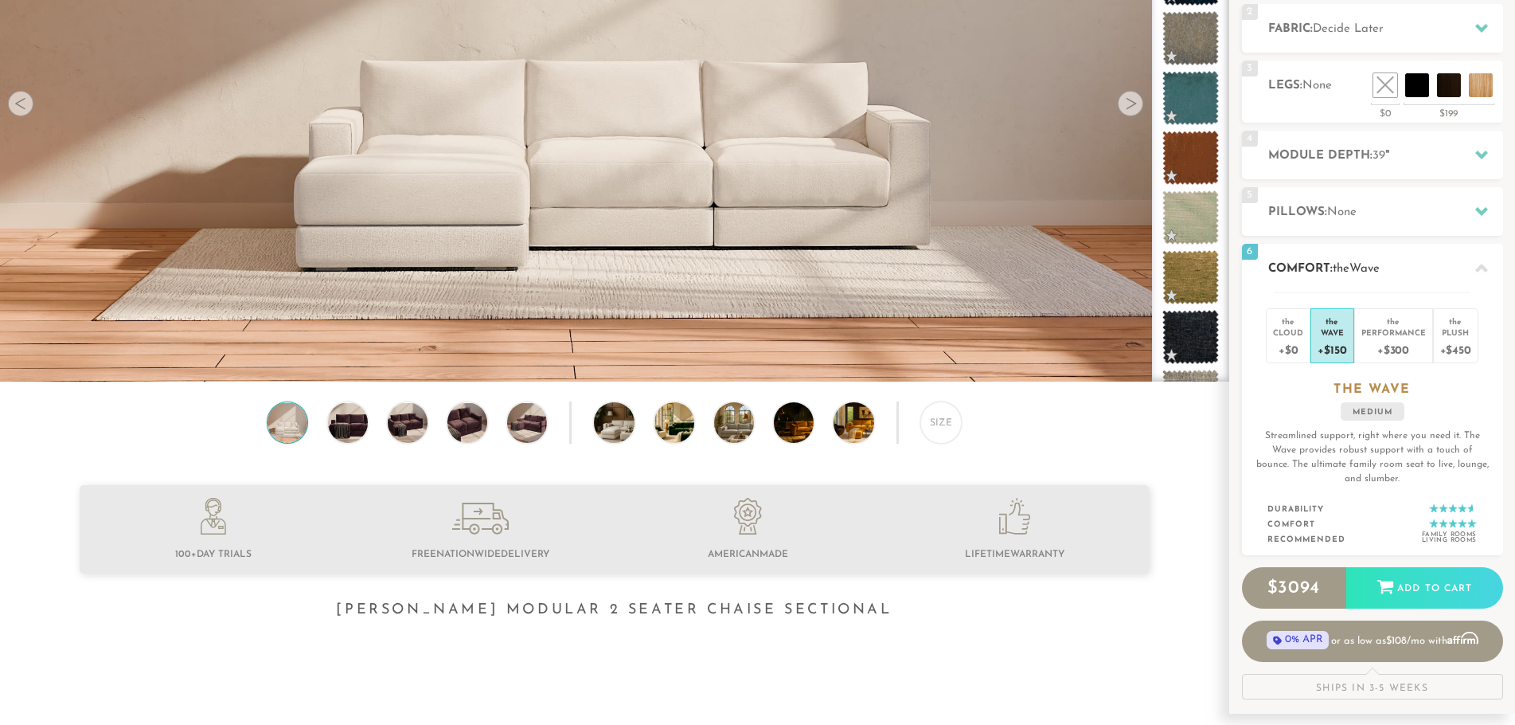
scroll to position [0, 0]
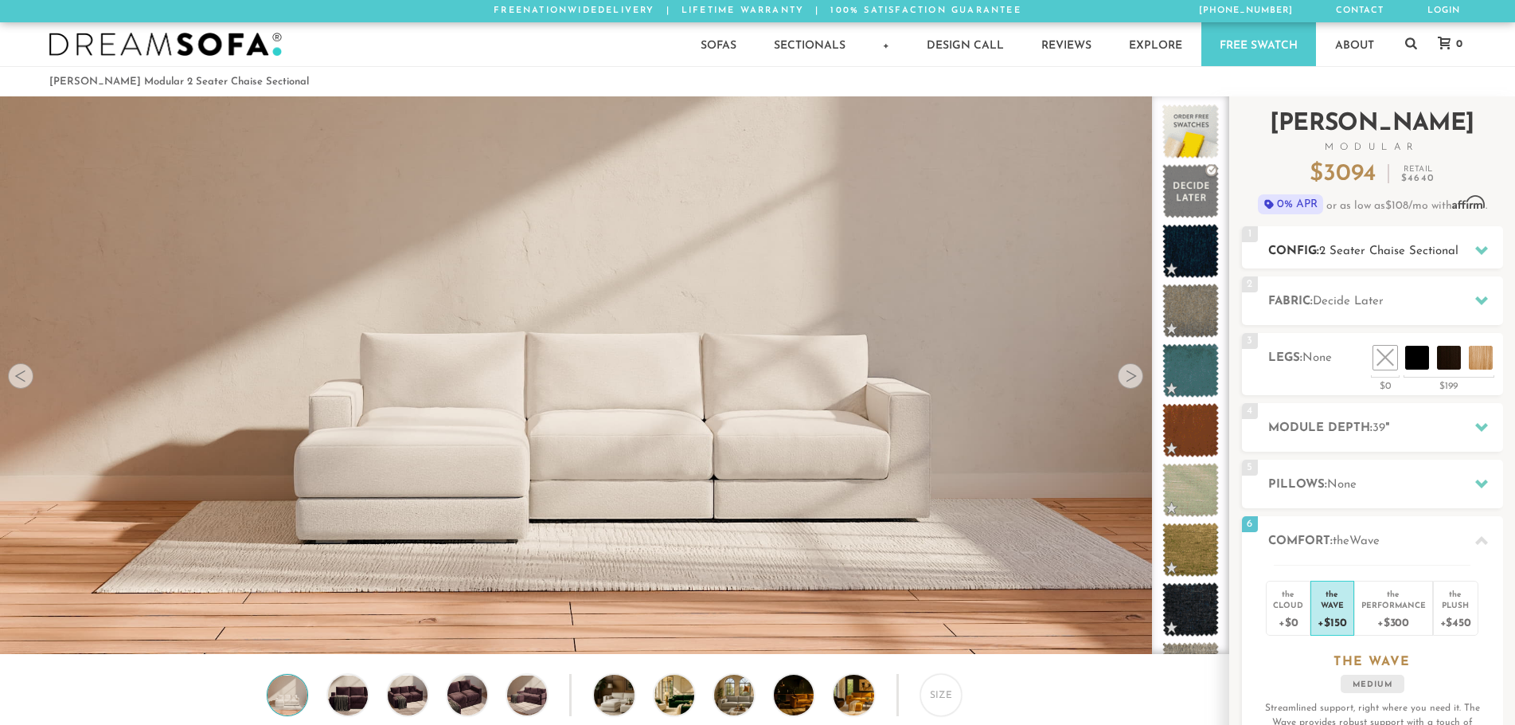
click at [1472, 248] on div at bounding box center [1481, 250] width 33 height 33
